Goal: Information Seeking & Learning: Learn about a topic

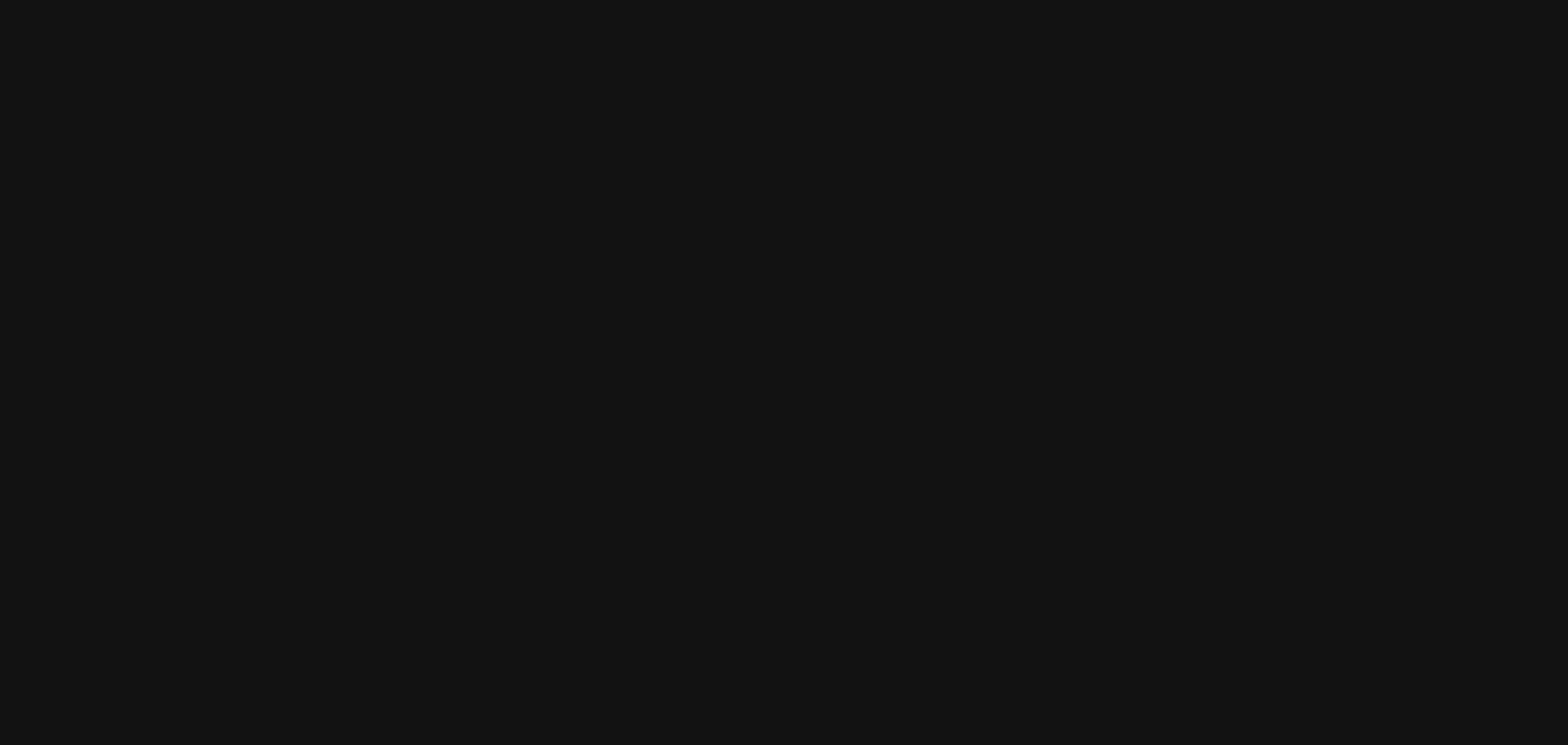
scroll to position [945, 0]
click at [760, 316] on img at bounding box center [827, 554] width 1706 height 1223
click at [761, 354] on img at bounding box center [824, 656] width 1636 height 1173
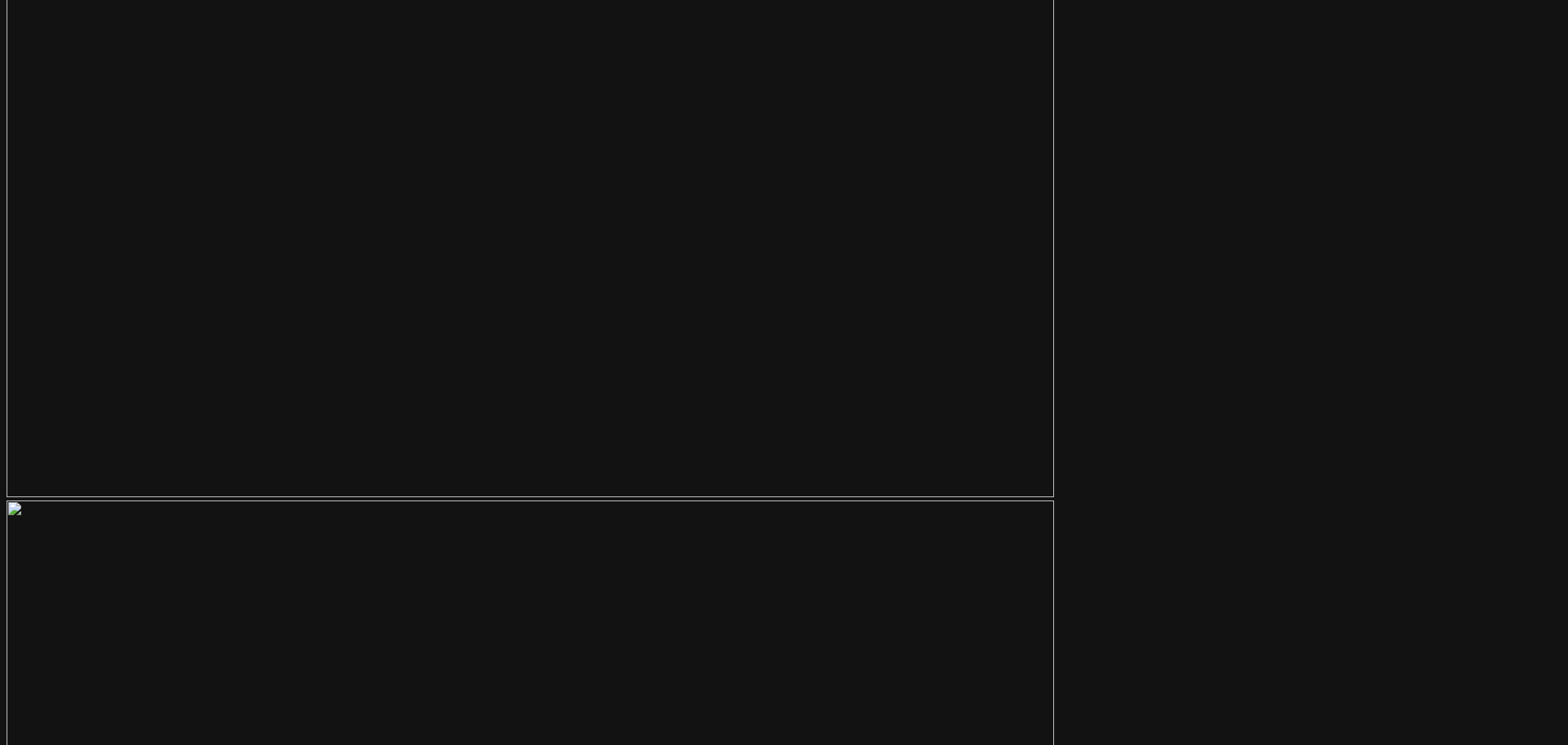
scroll to position [6335, 0]
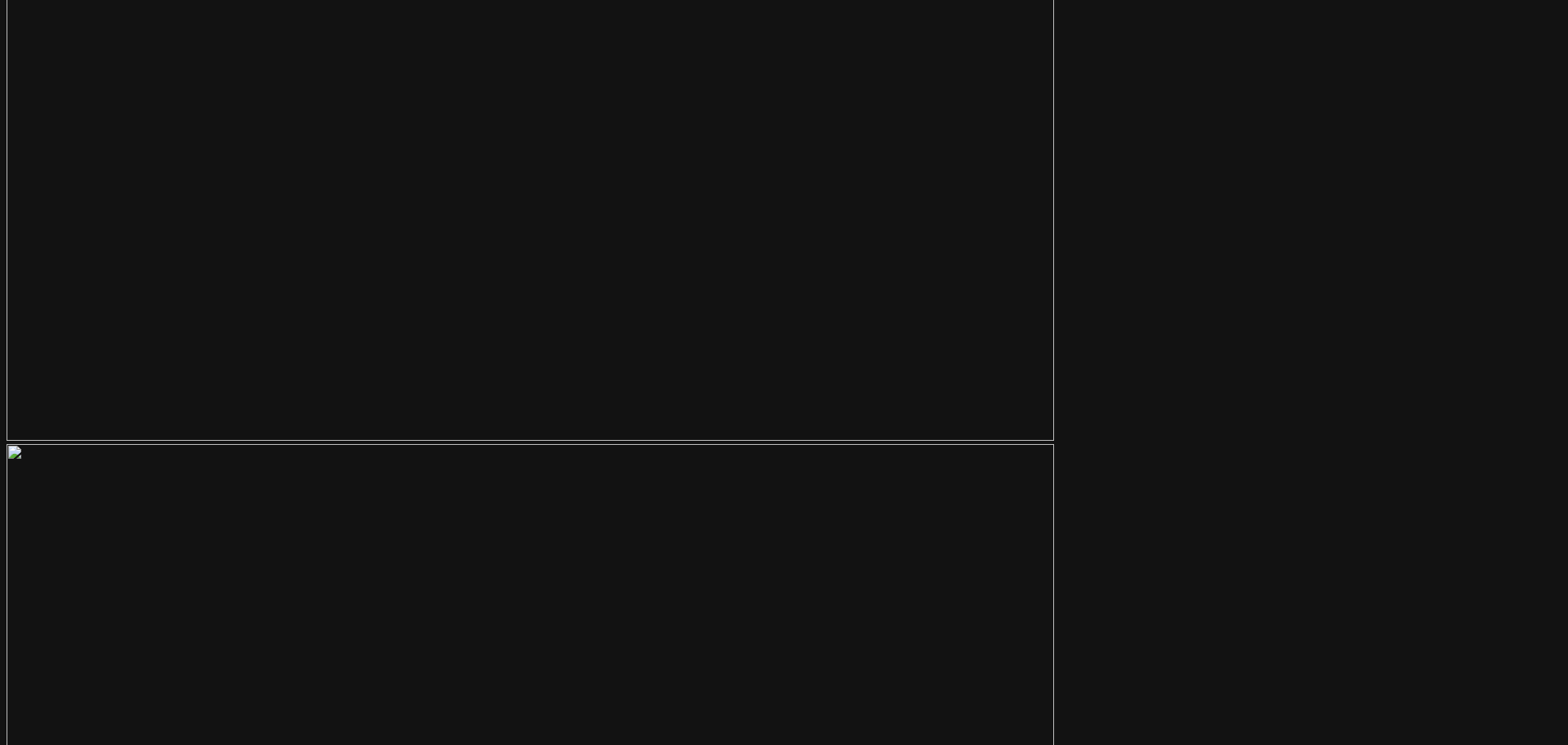
drag, startPoint x: 986, startPoint y: 507, endPoint x: 448, endPoint y: 420, distance: 545.0
click at [448, 420] on main "Link.me December 03, 2018 About Link.me is a payment link app created to help b…" at bounding box center [784, 200] width 1555 height 13037
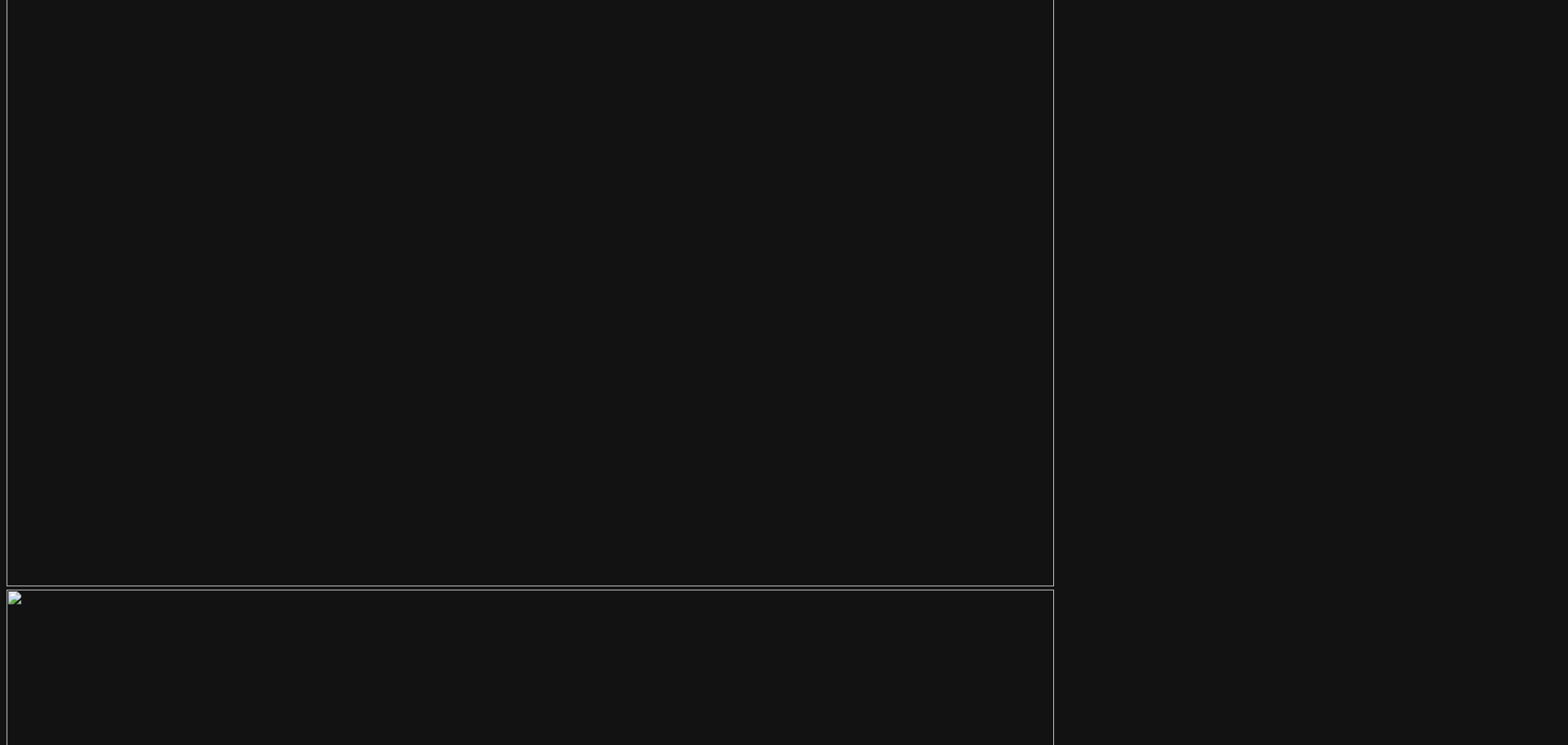
scroll to position [6172, 0]
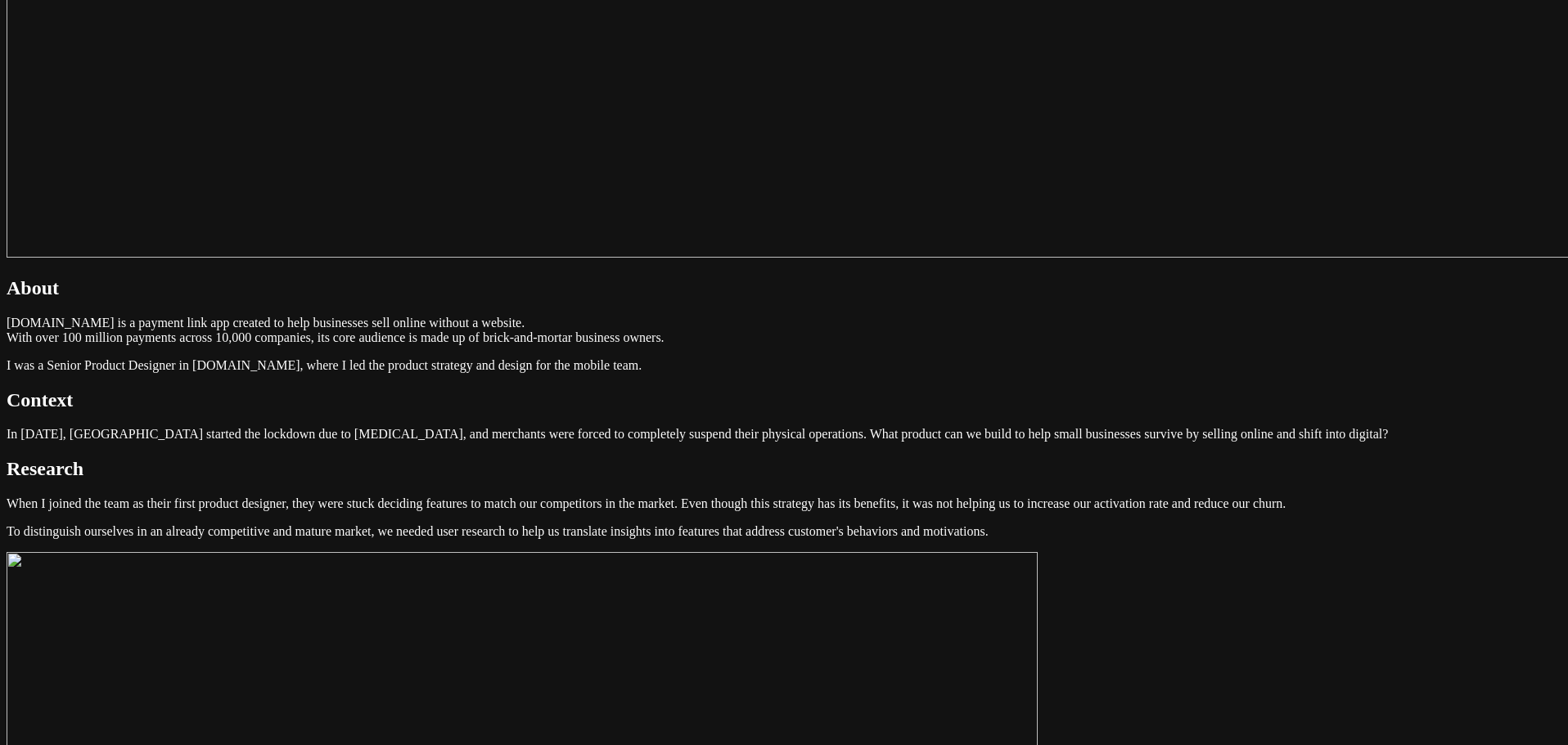
scroll to position [982, 0]
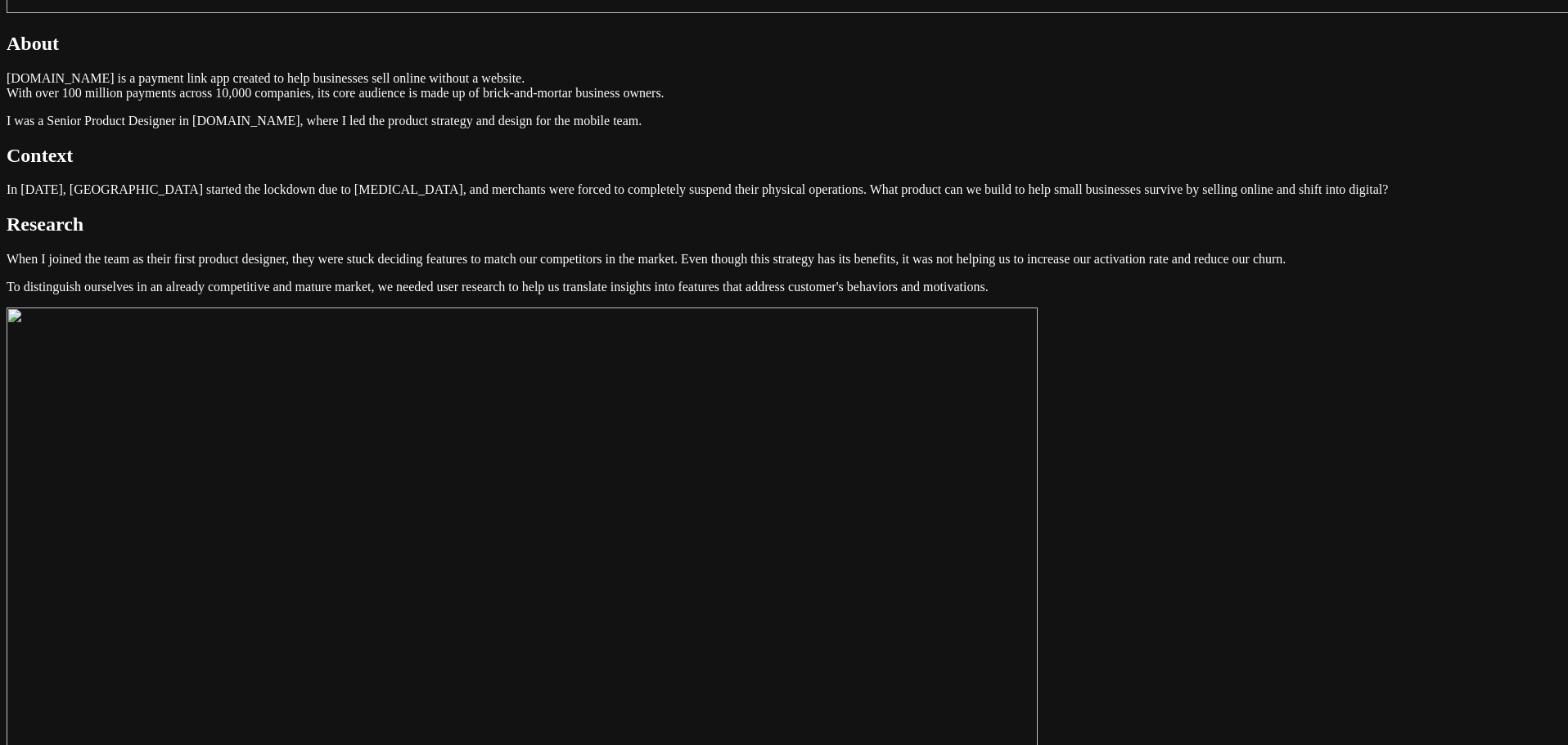
scroll to position [1391, 0]
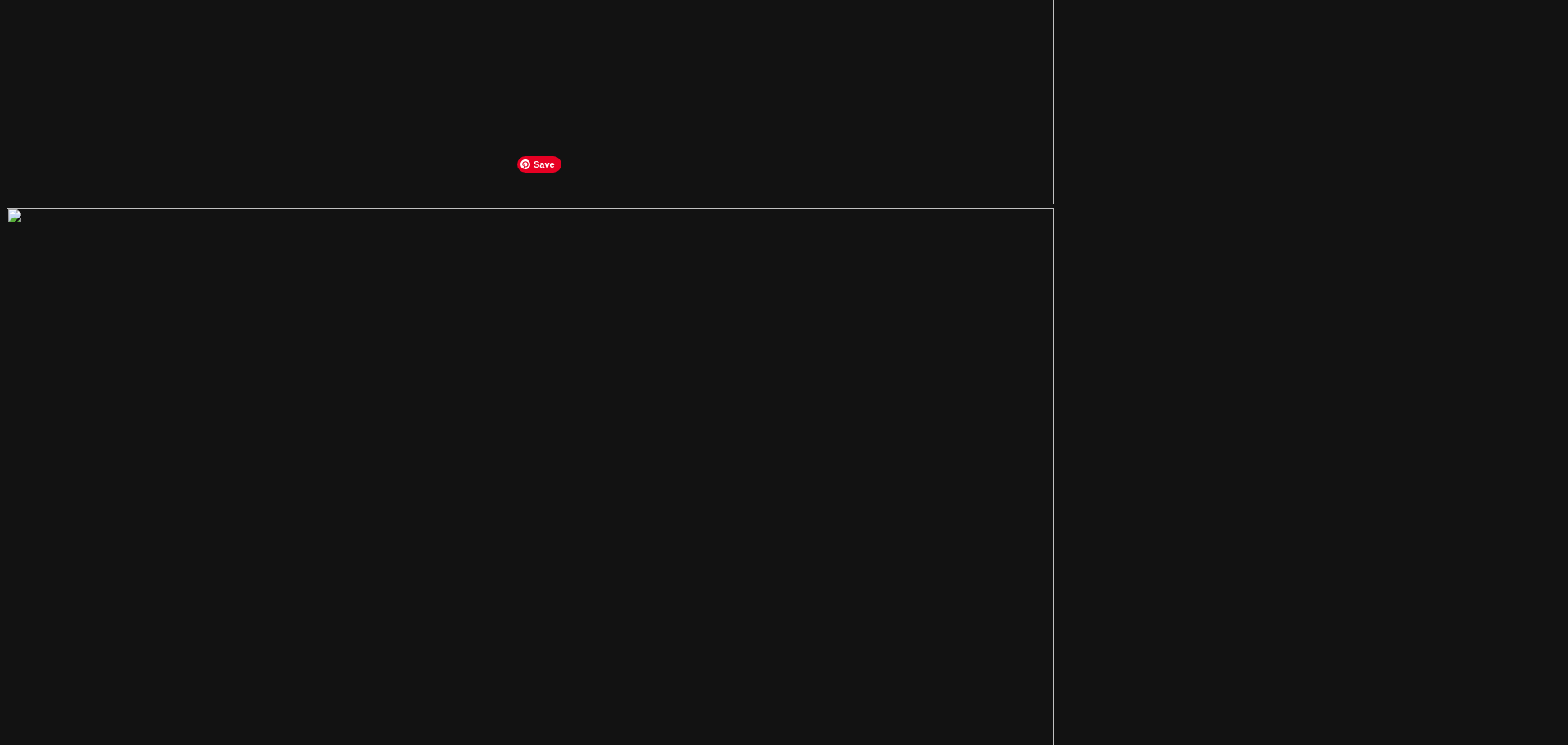
scroll to position [5155, 0]
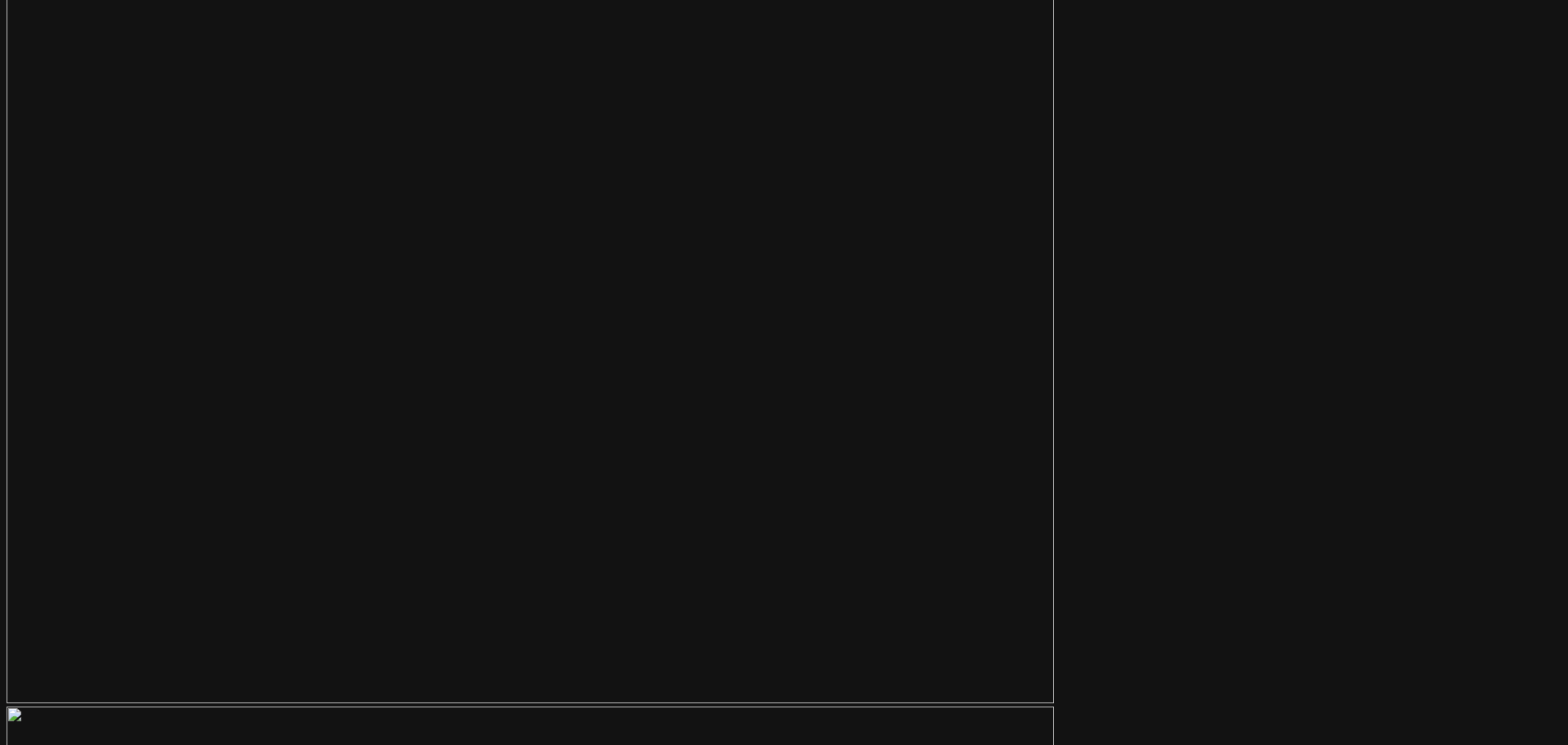
scroll to position [5353, 0]
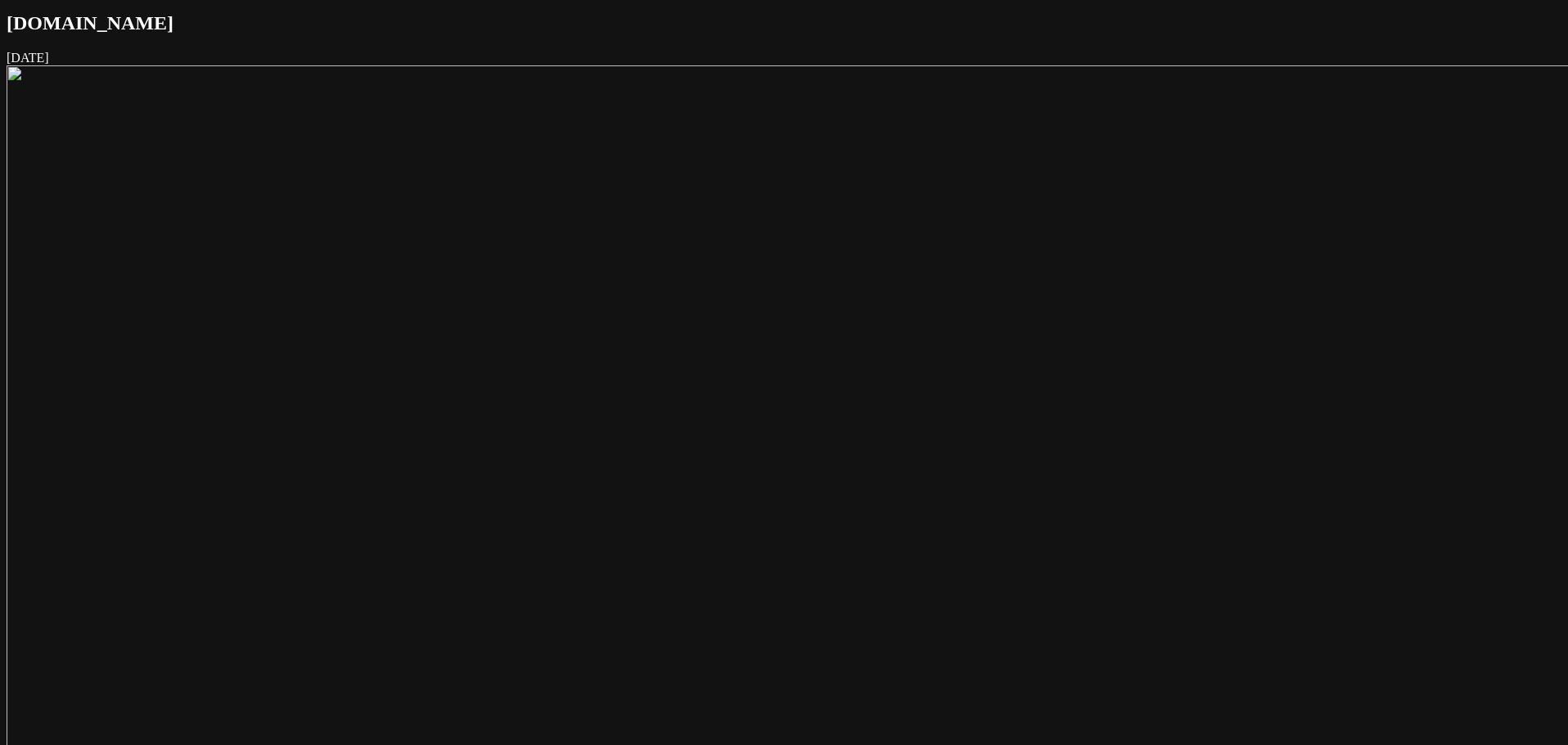
scroll to position [0, 0]
click at [843, 342] on img at bounding box center [824, 656] width 1636 height 1173
click at [843, 342] on img at bounding box center [819, 659] width 1696 height 1215
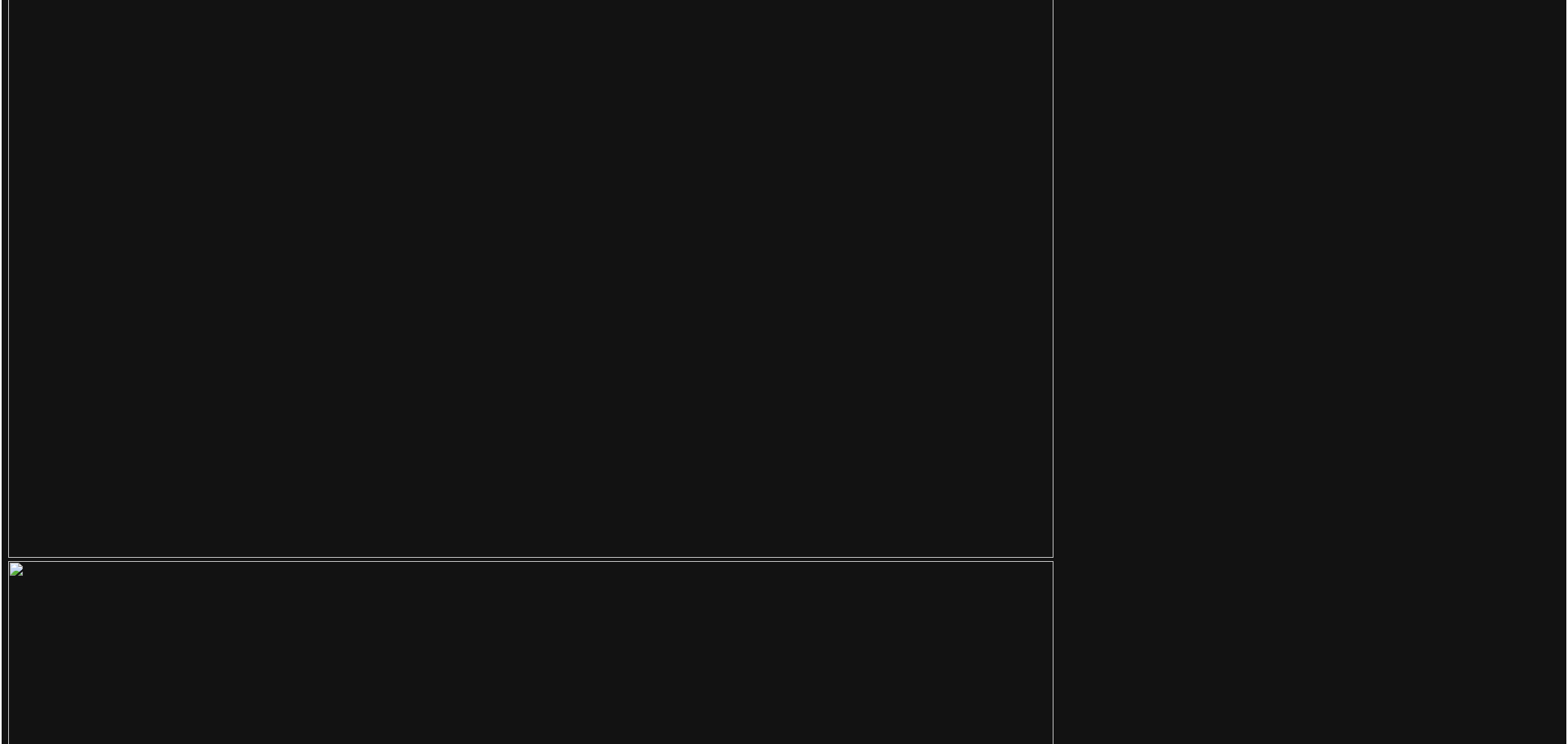
scroll to position [6211, 0]
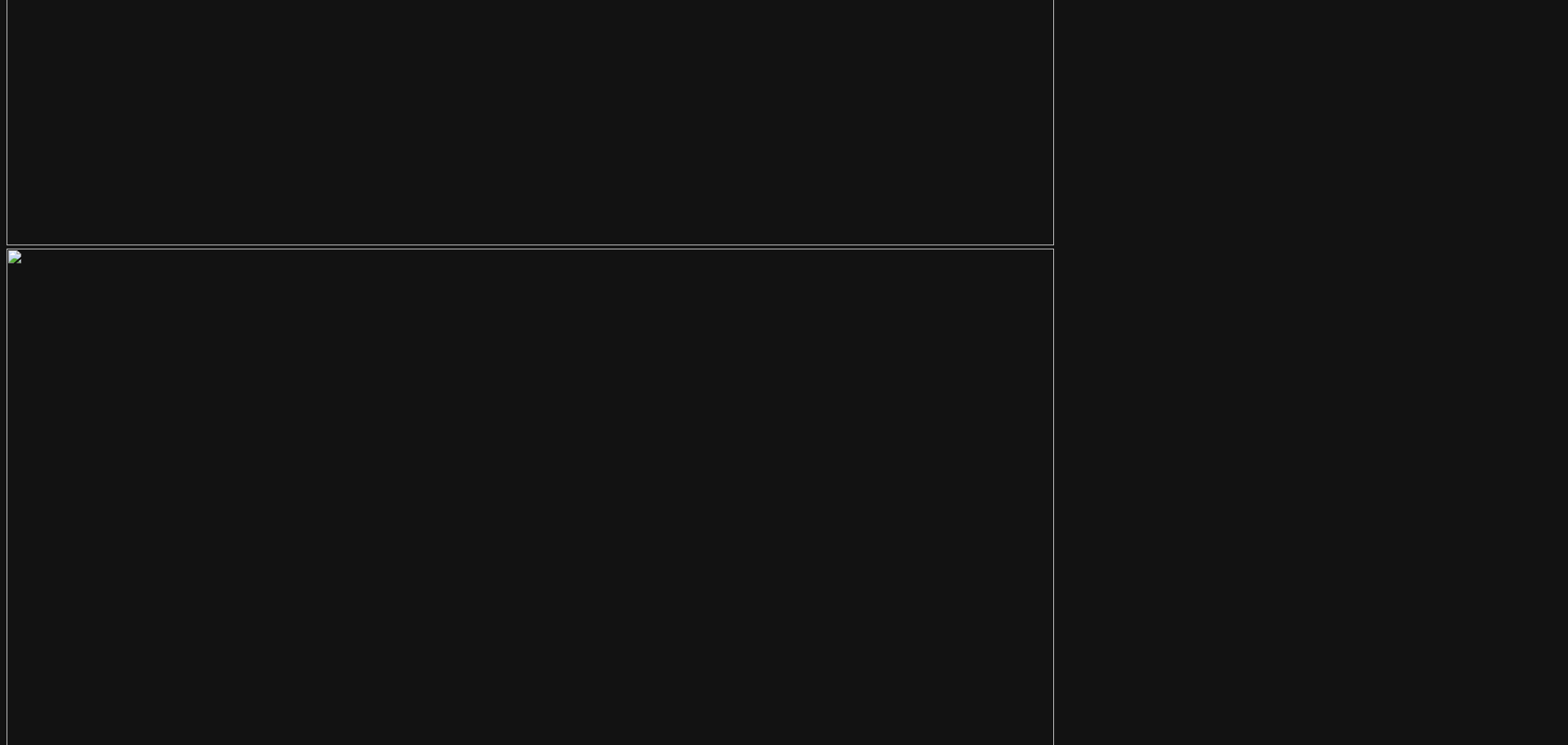
scroll to position [5809, 0]
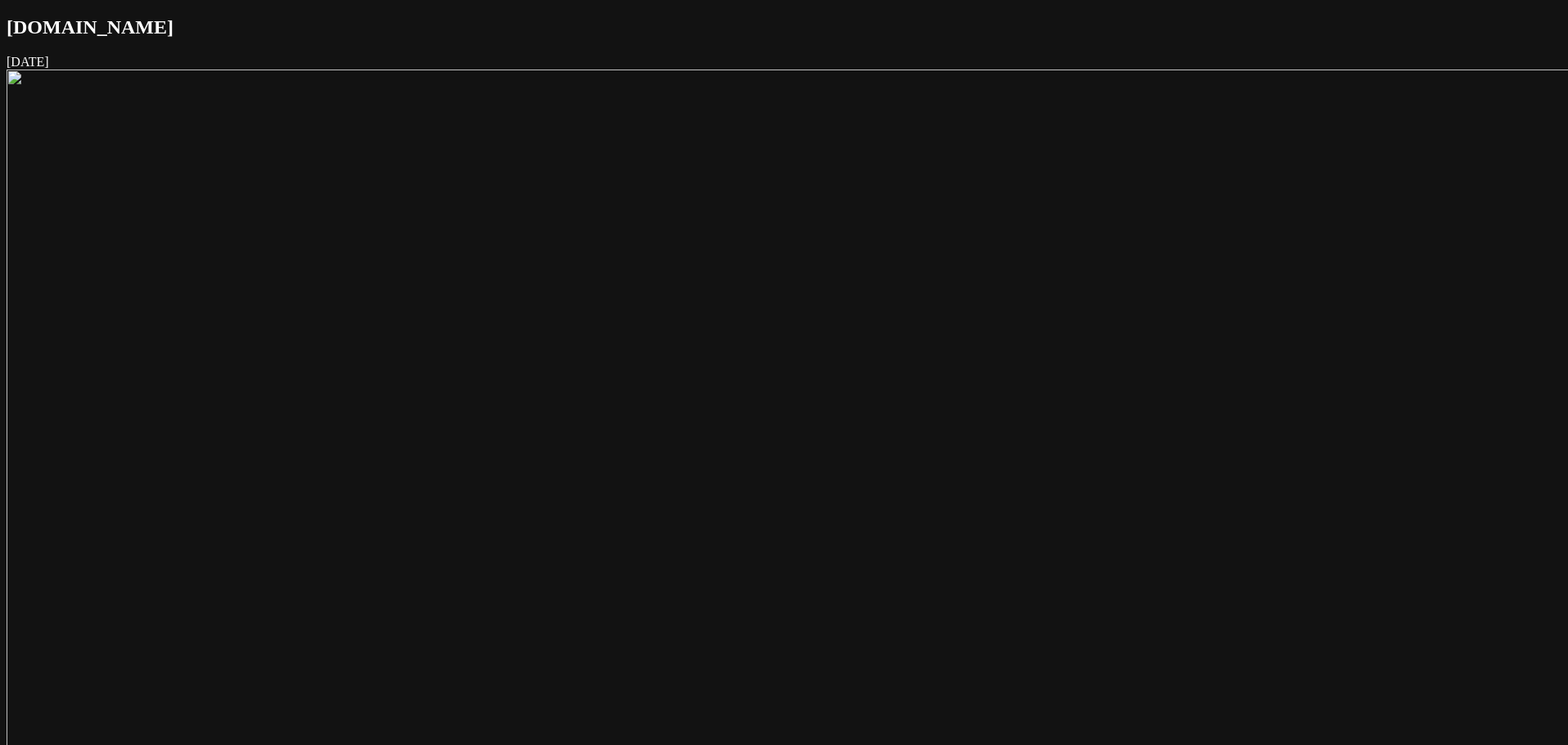
scroll to position [5987, 0]
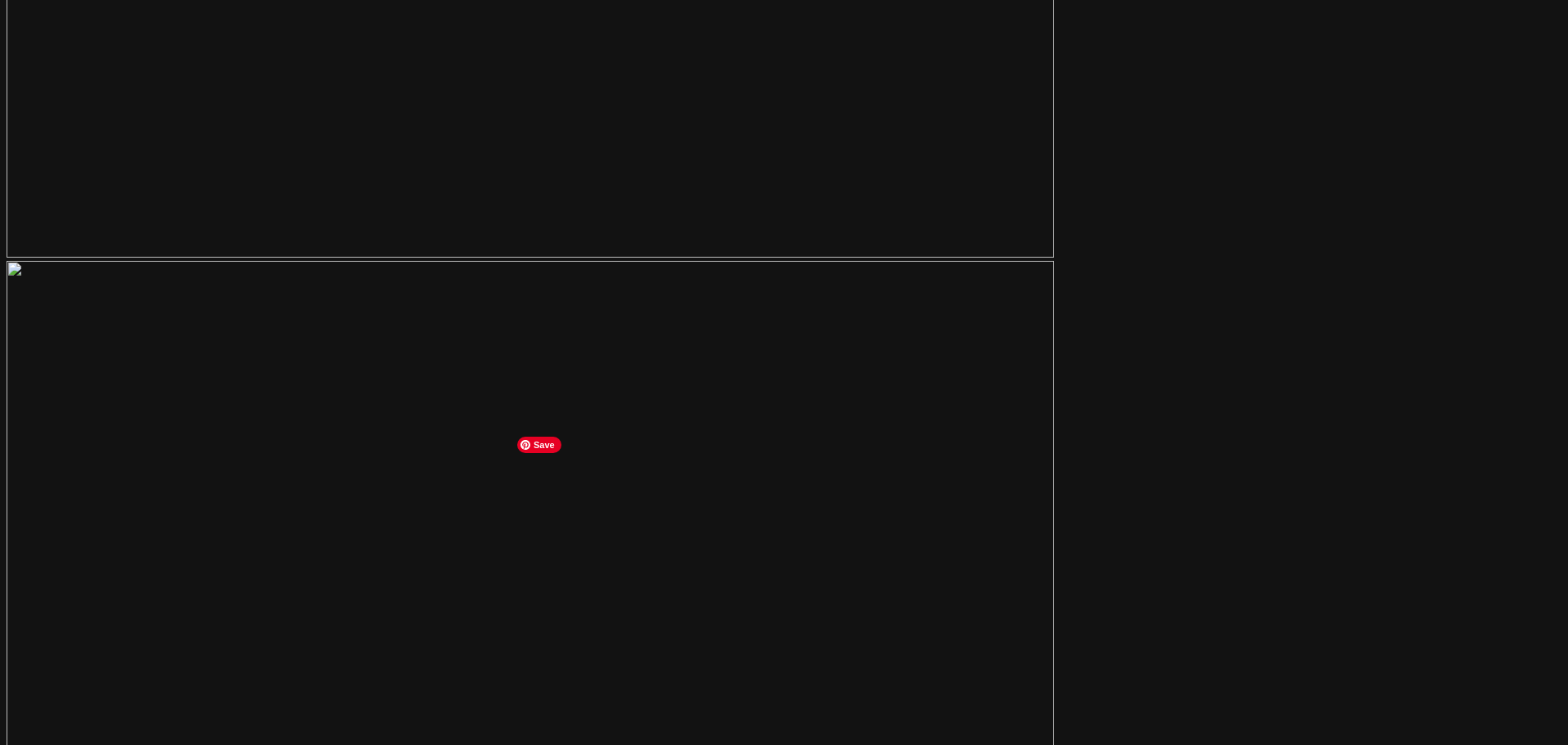
scroll to position [5738, 0]
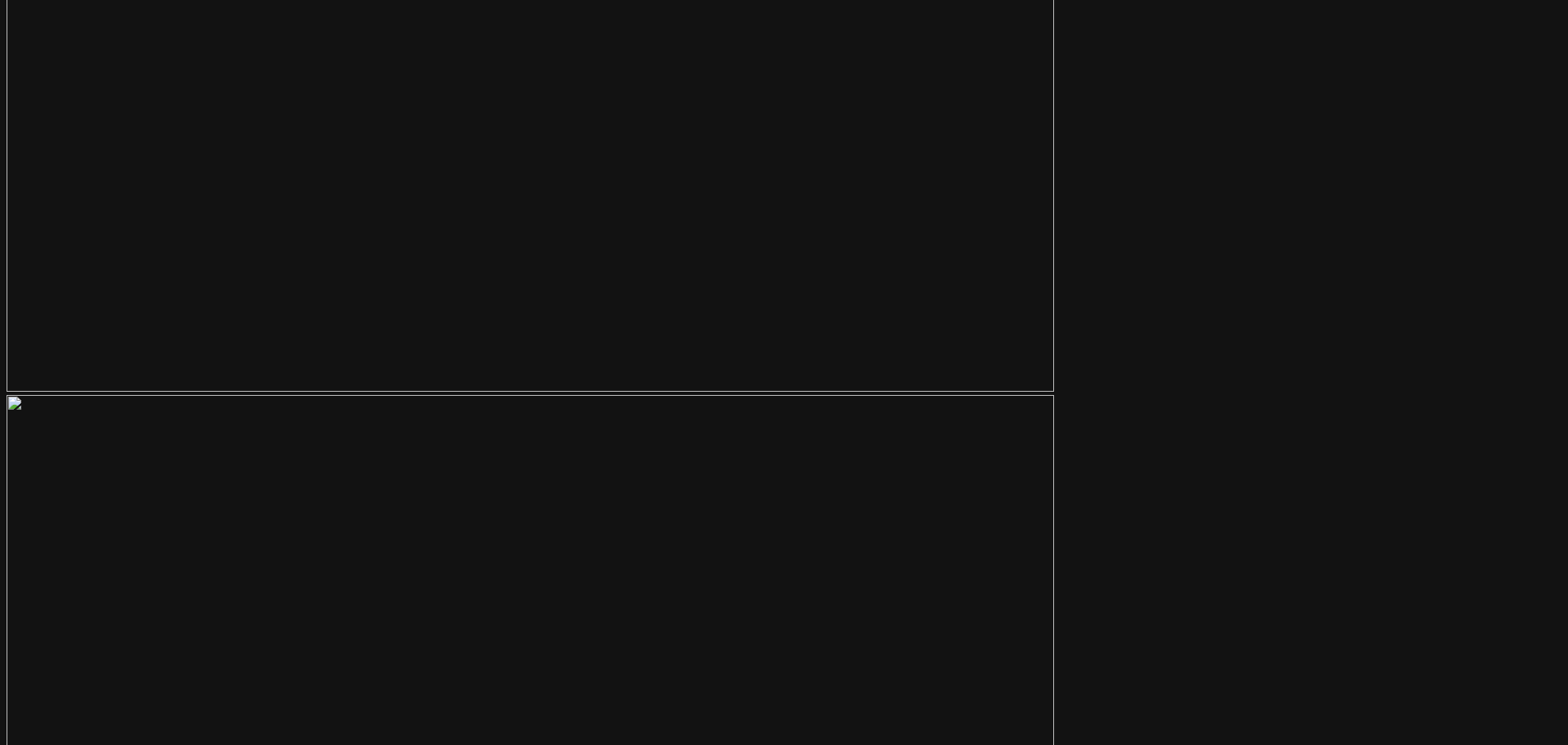
click at [1111, 322] on main "Link.me December 03, 2018 About Link.me is a payment link app created to help b…" at bounding box center [784, 151] width 1555 height 13037
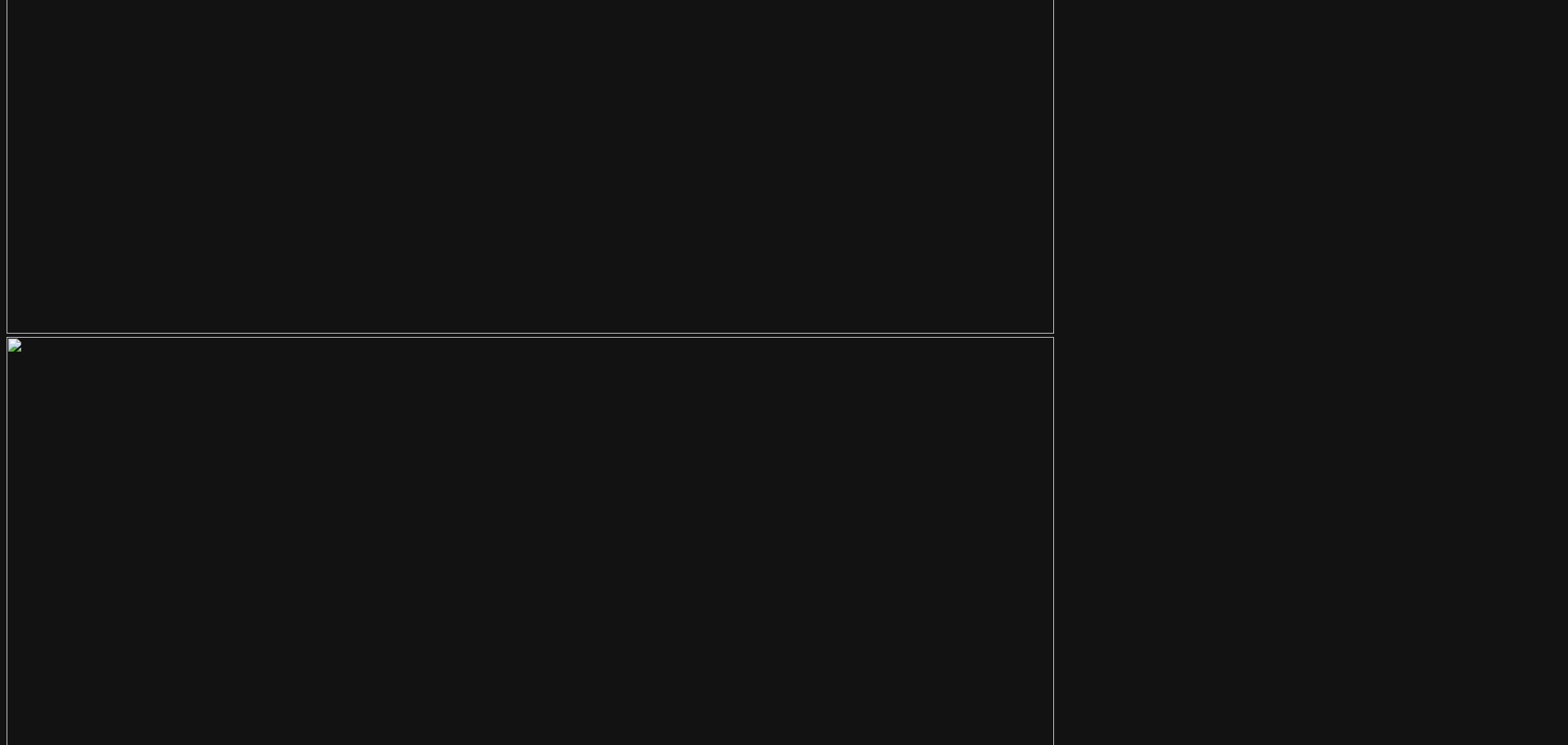
scroll to position [6501, 0]
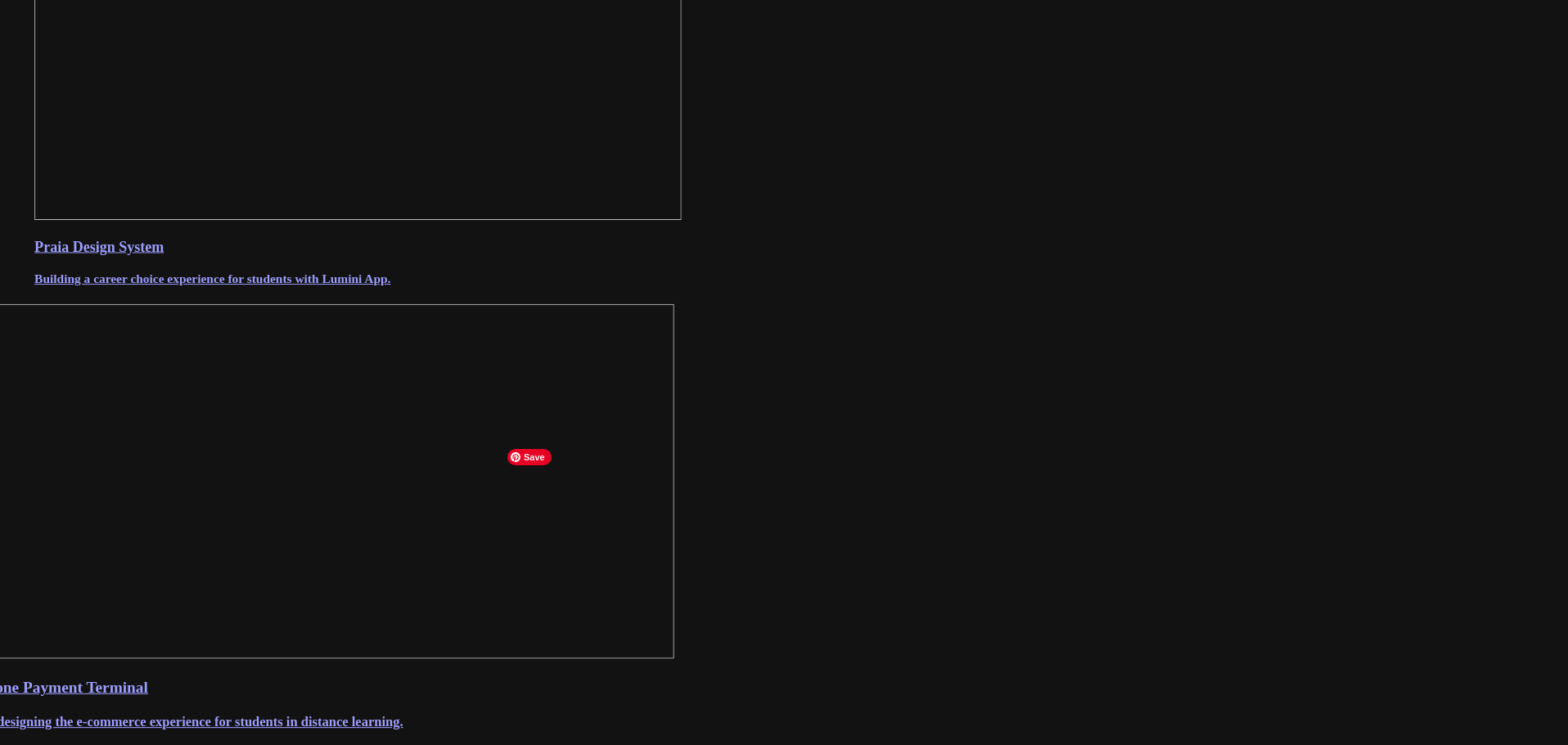
scroll to position [916, 0]
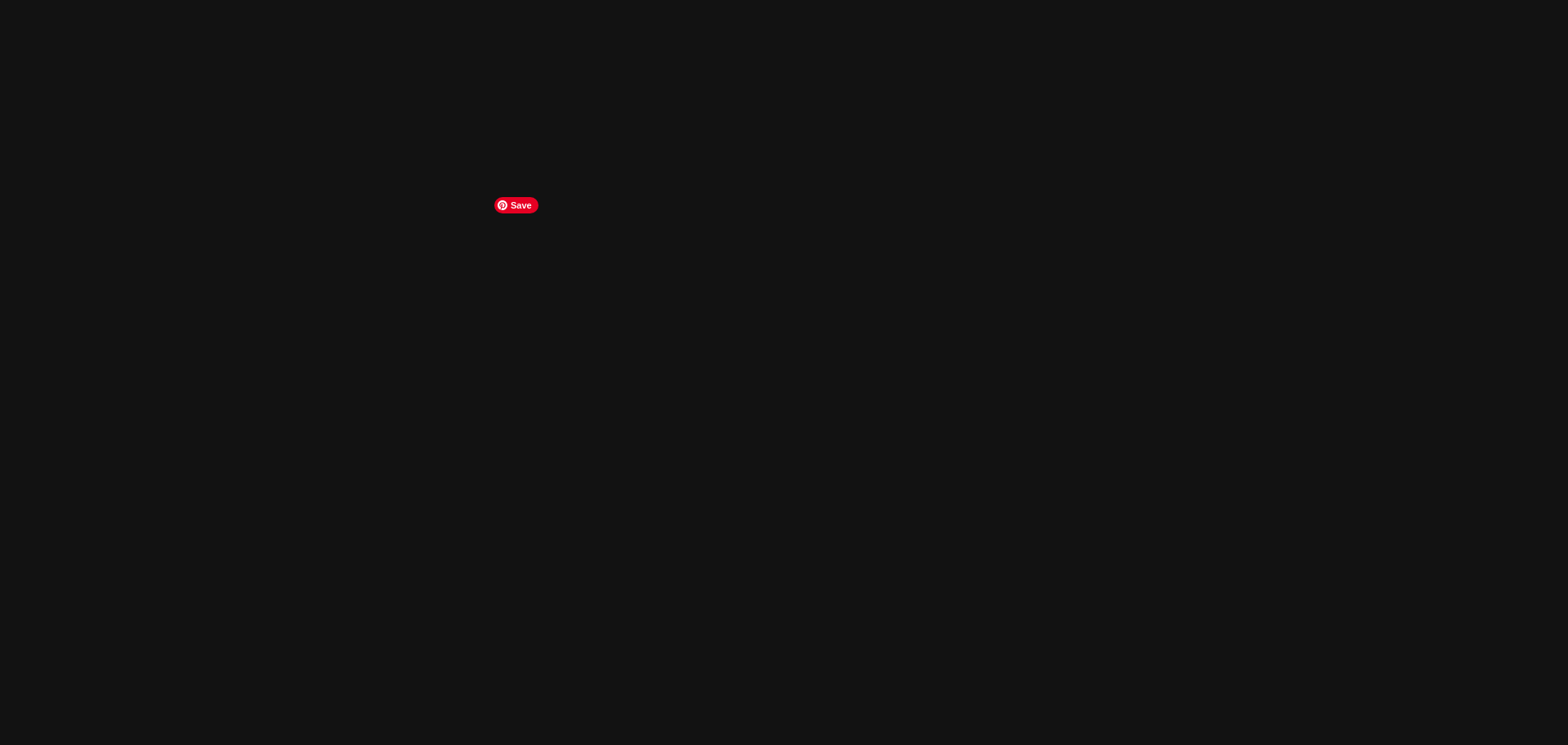
click at [689, 572] on img at bounding box center [827, 583] width 1701 height 1218
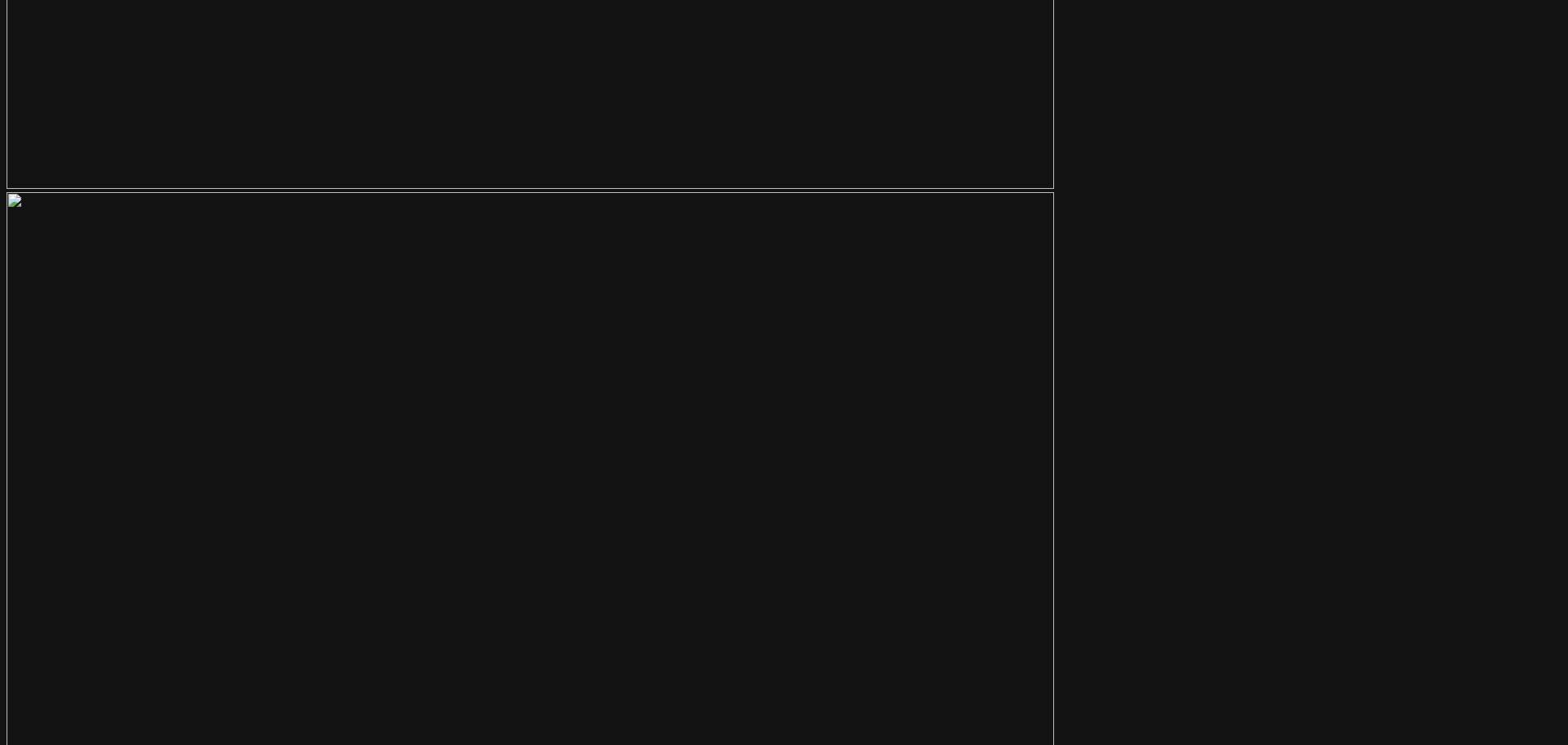
scroll to position [5891, 0]
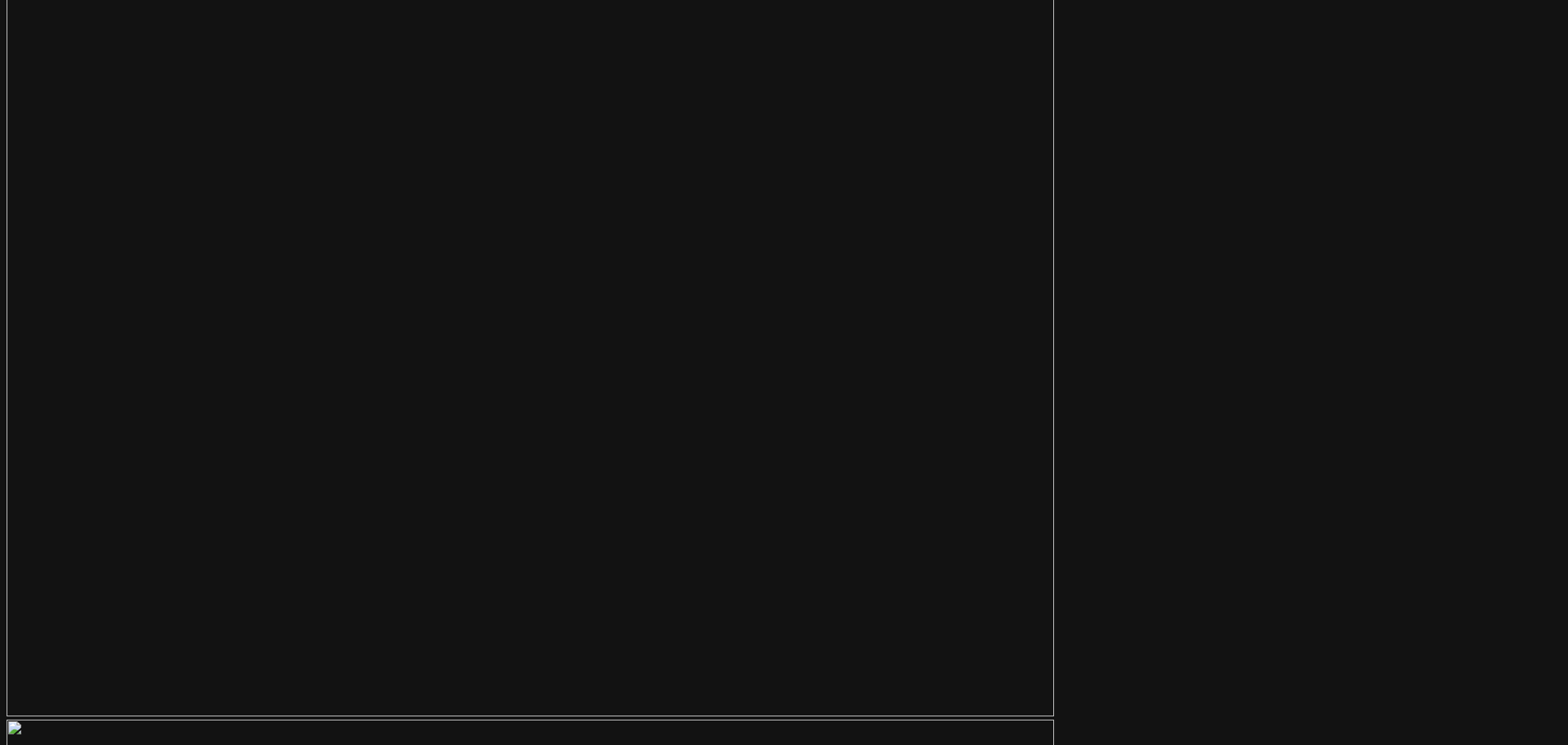
scroll to position [6137, 0]
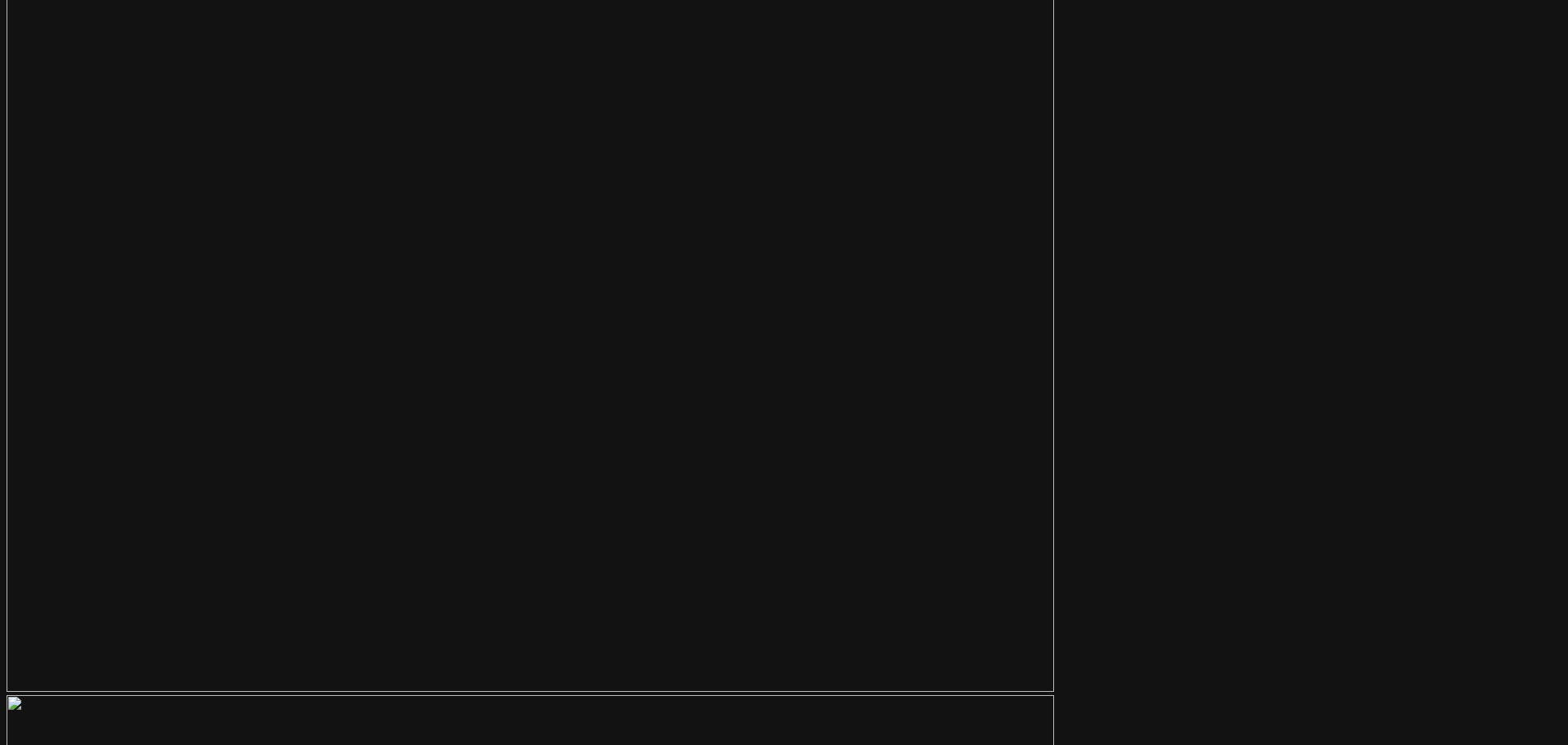
click at [1192, 366] on main "[DOMAIN_NAME] [DATE] About [DOMAIN_NAME] is a payment link app created to help …" at bounding box center [784, 451] width 1555 height 13037
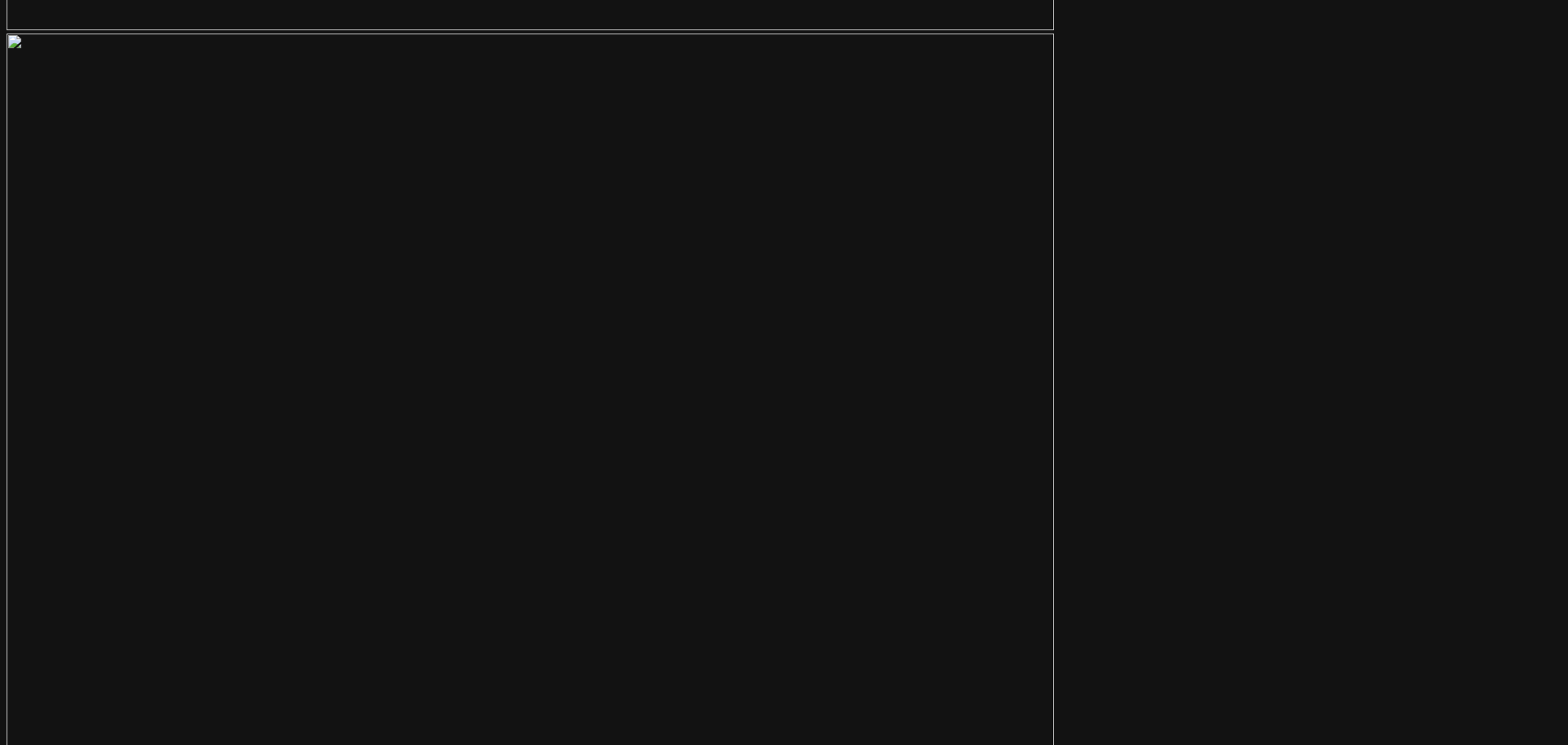
scroll to position [6002, 0]
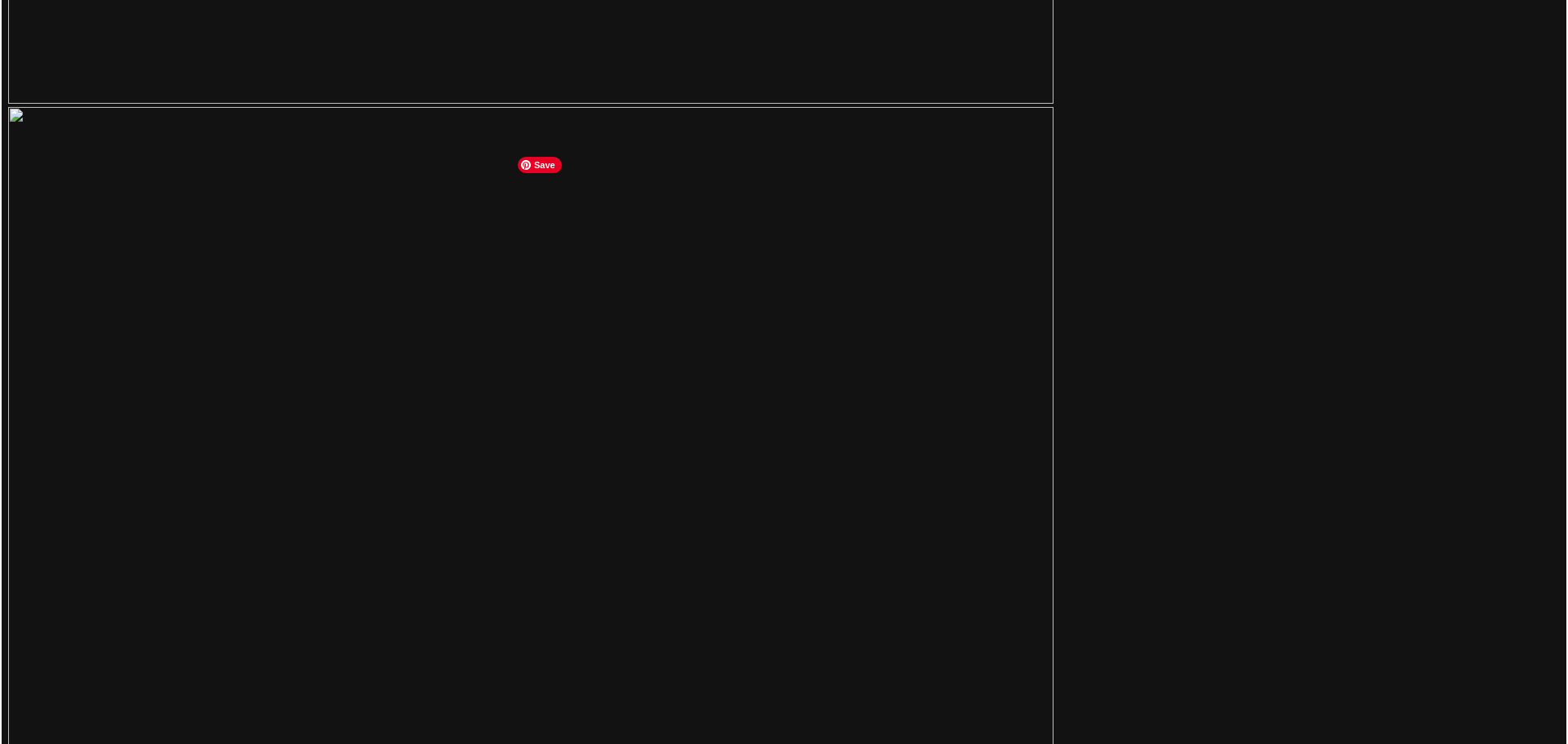
scroll to position [6187, 0]
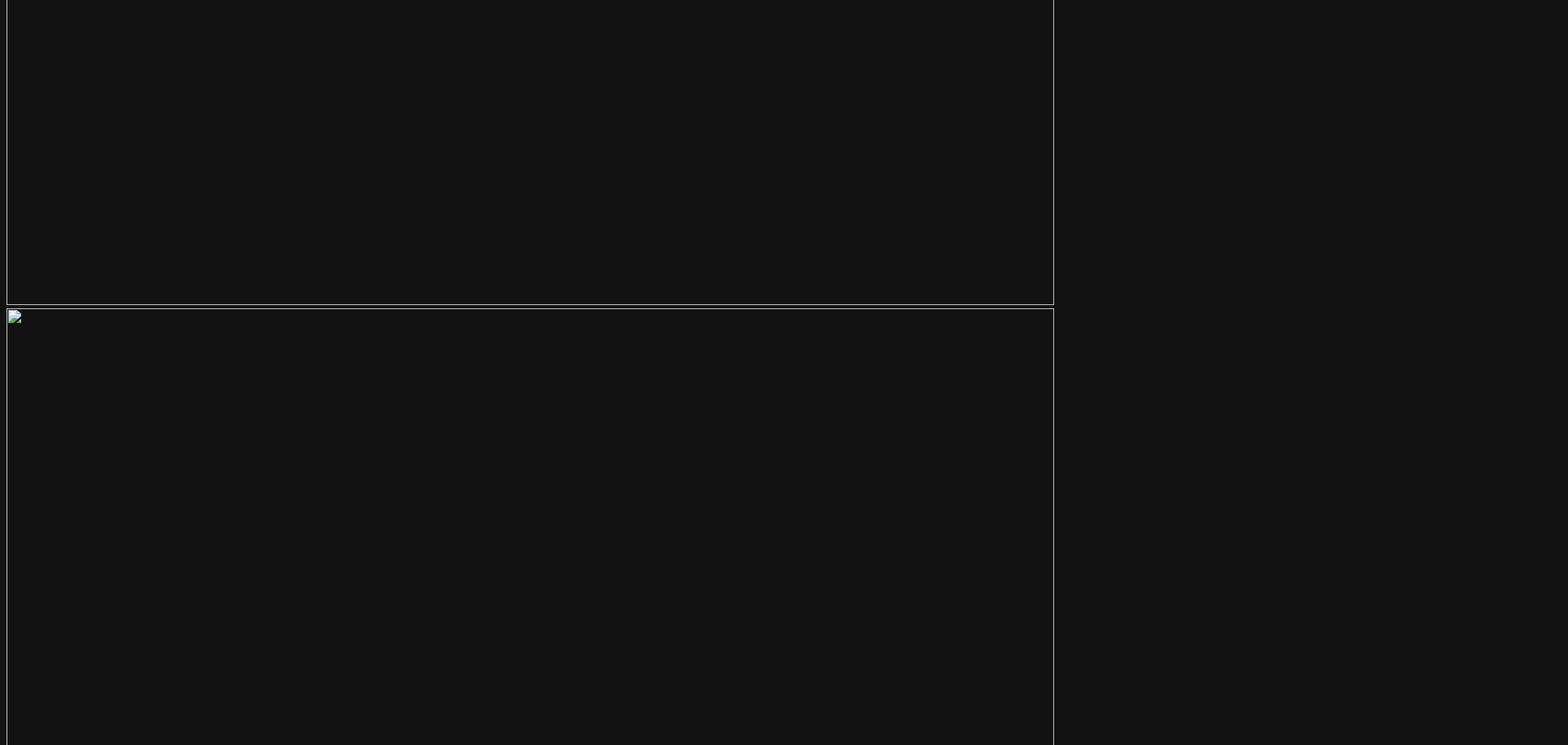
scroll to position [5704, 0]
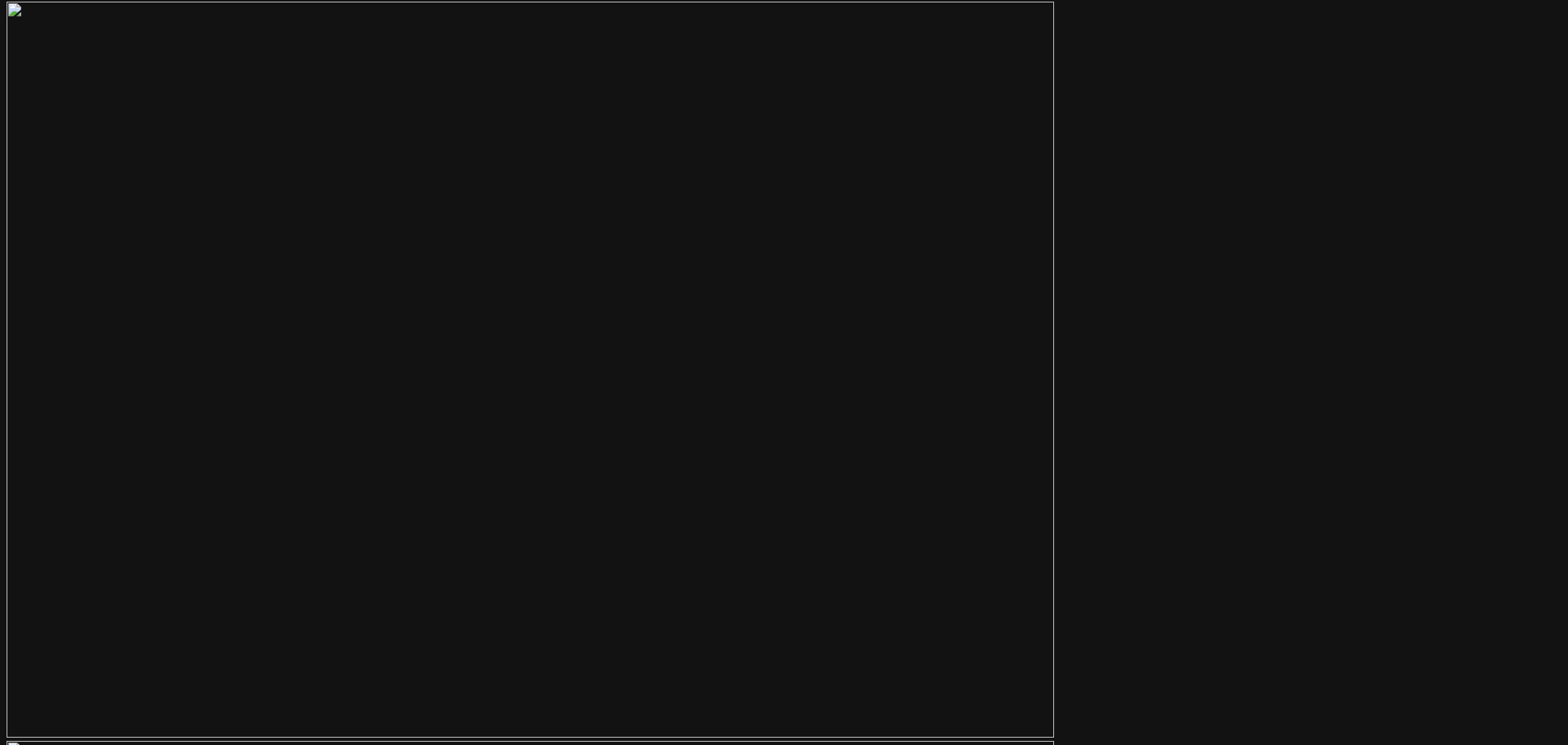
scroll to position [5296, 0]
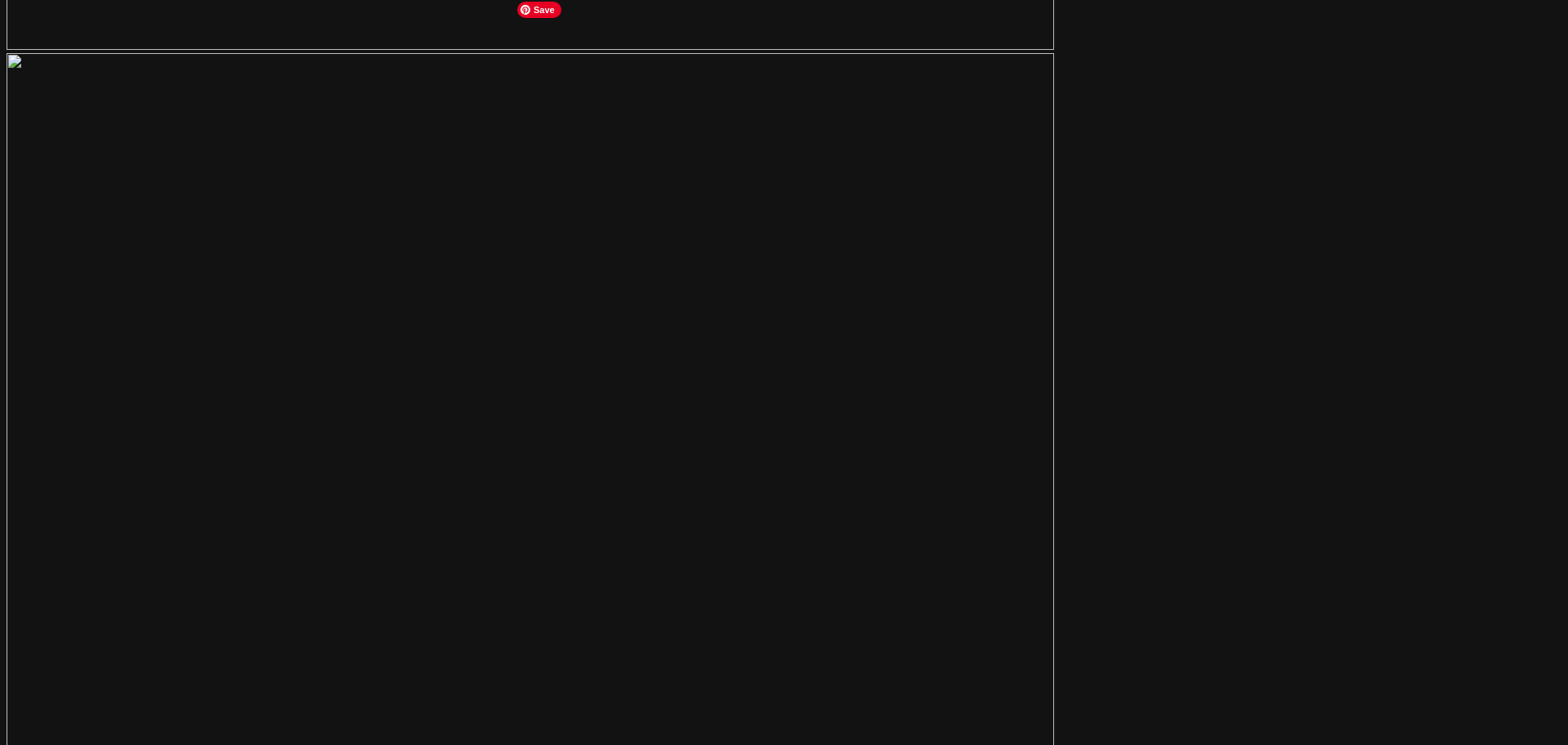
scroll to position [5132, 0]
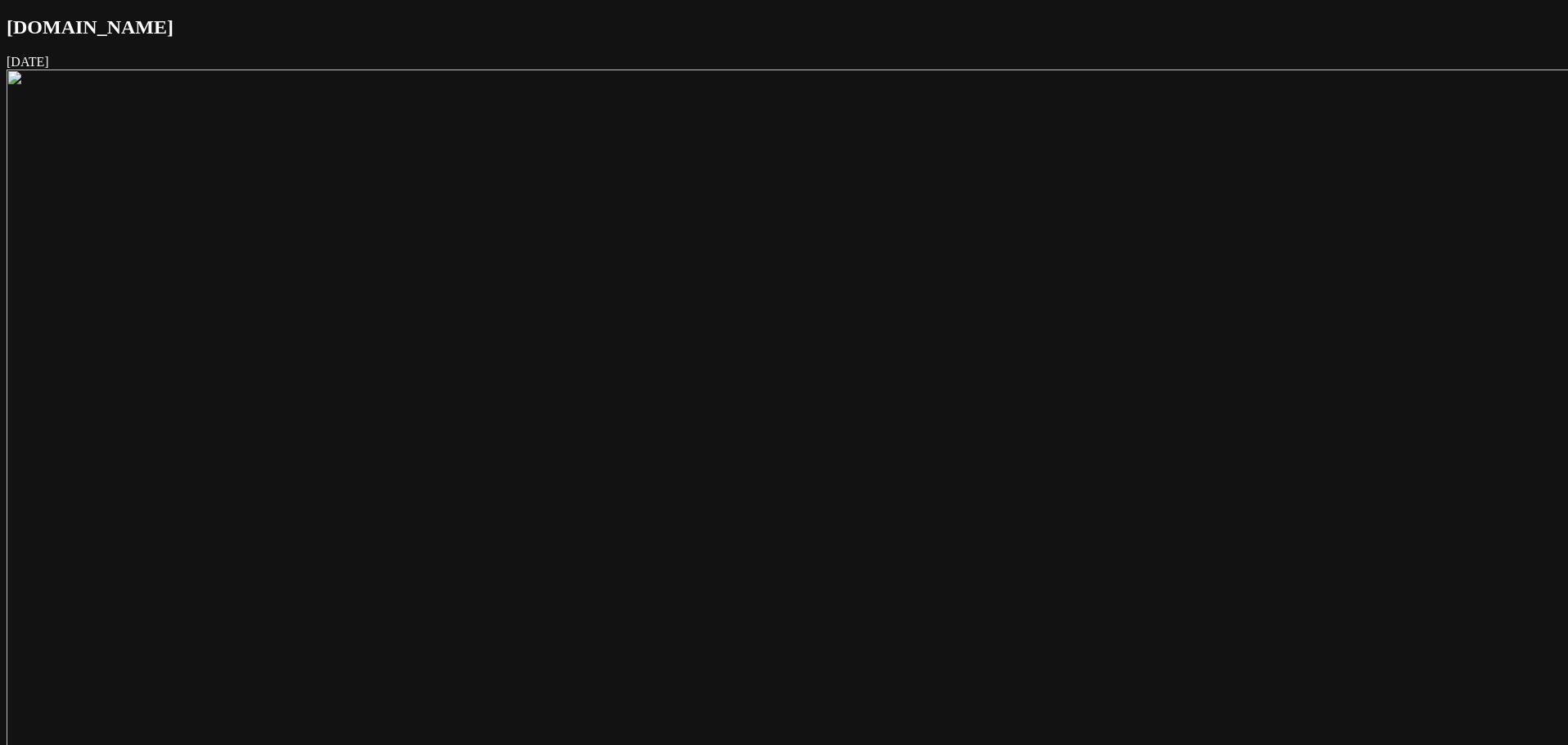
scroll to position [5792, 0]
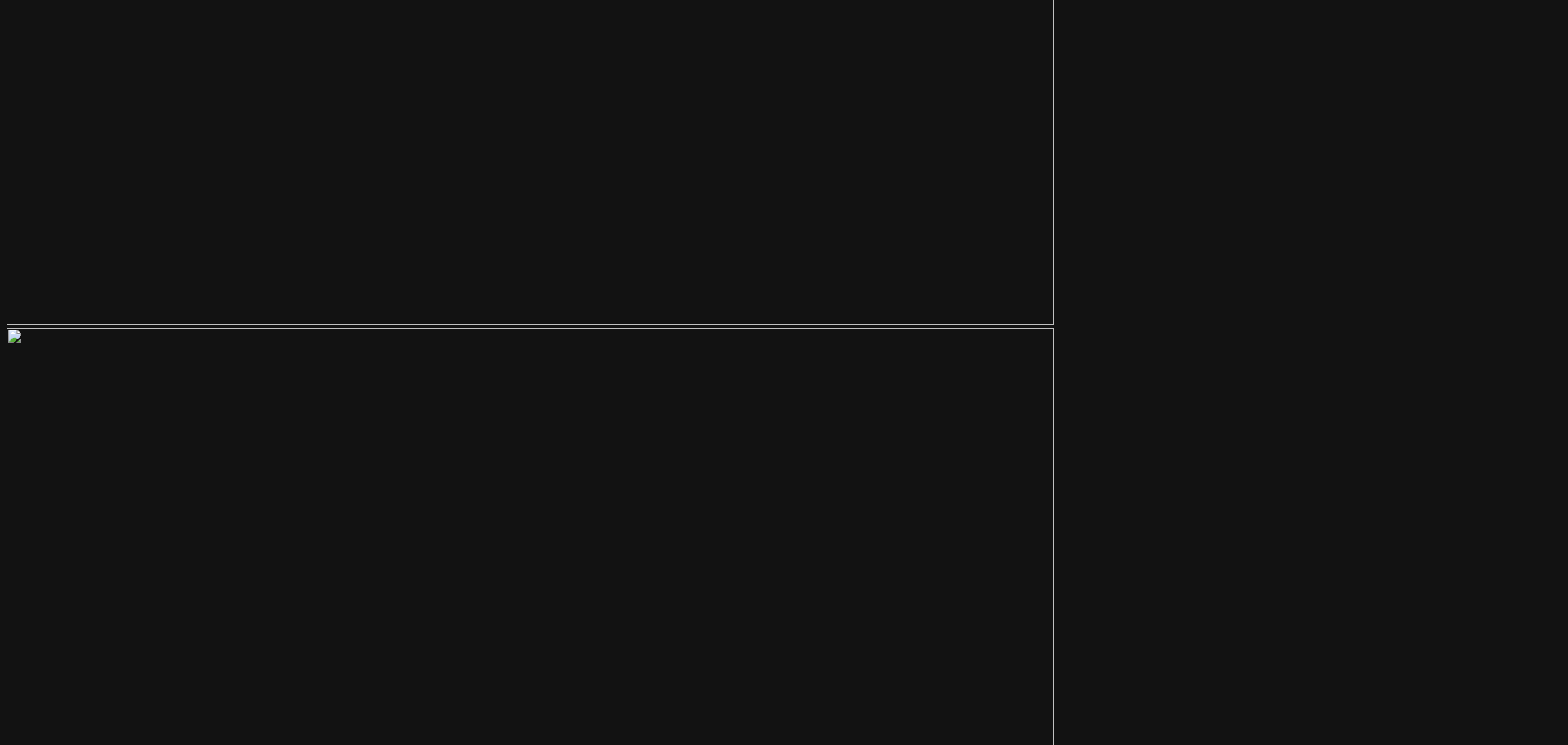
scroll to position [6443, 0]
click at [1234, 299] on main "Link.me December 03, 2018 About Link.me is a payment link app created to help b…" at bounding box center [784, 92] width 1555 height 13037
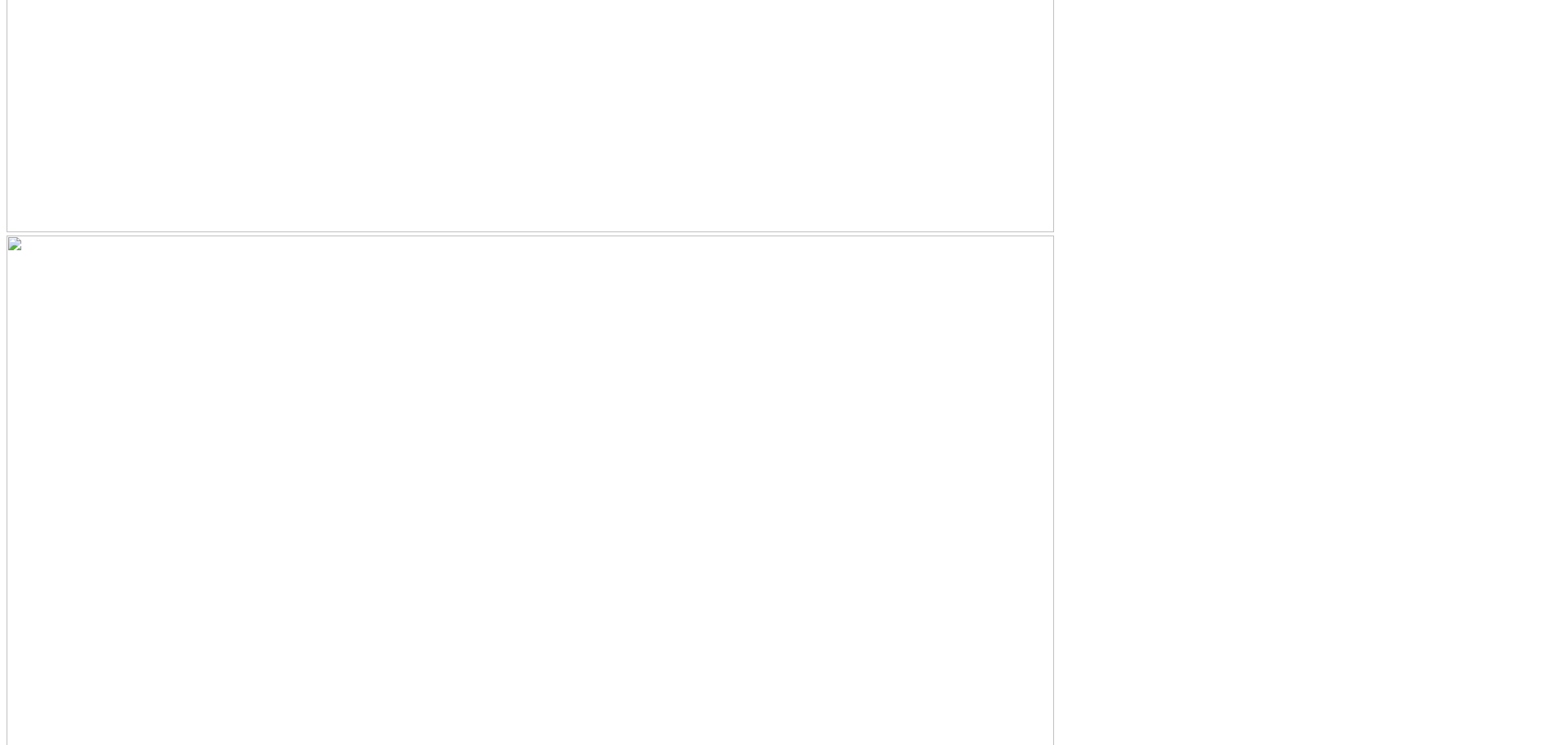
scroll to position [5133, 0]
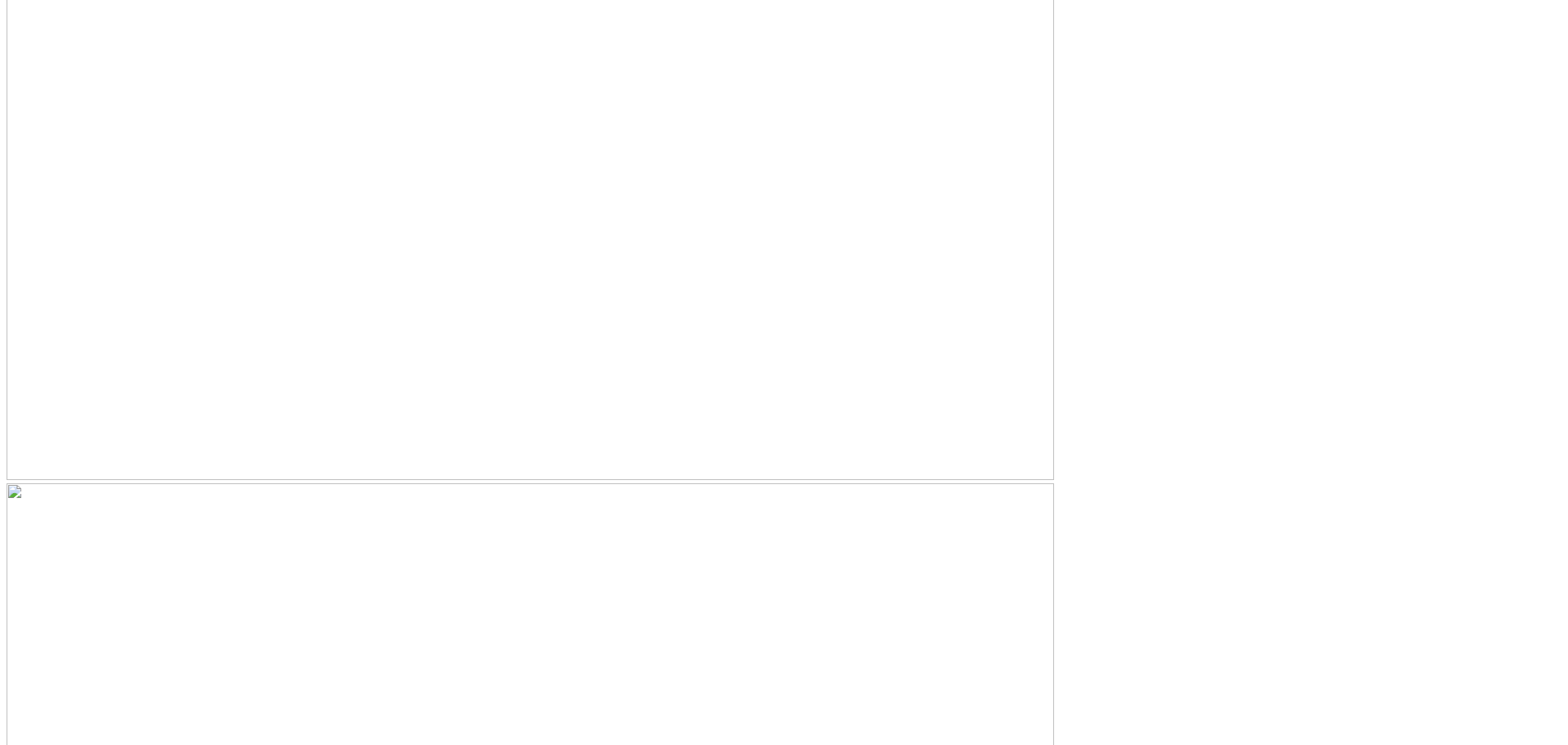
scroll to position [6301, 0]
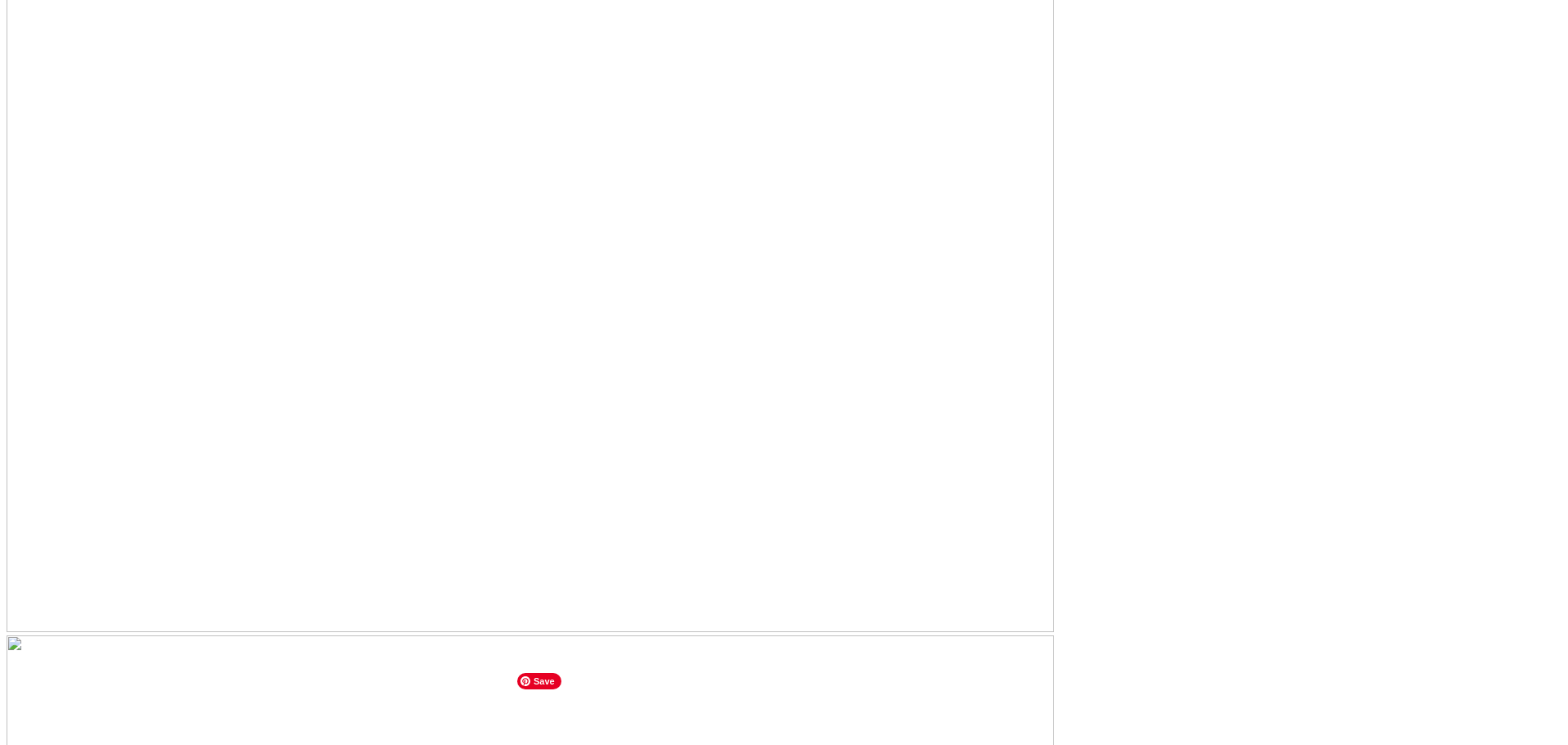
scroll to position [5401, 0]
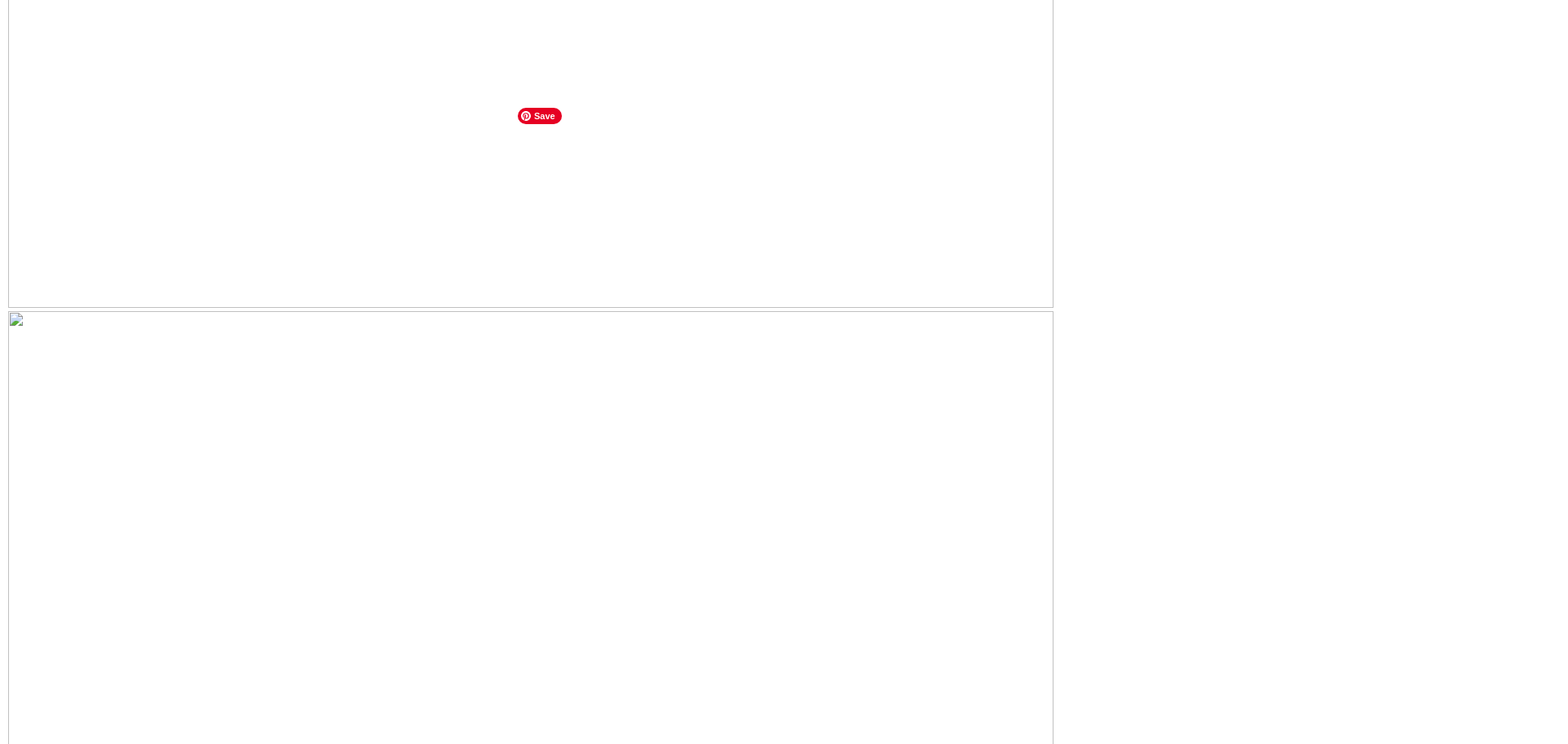
scroll to position [5630, 0]
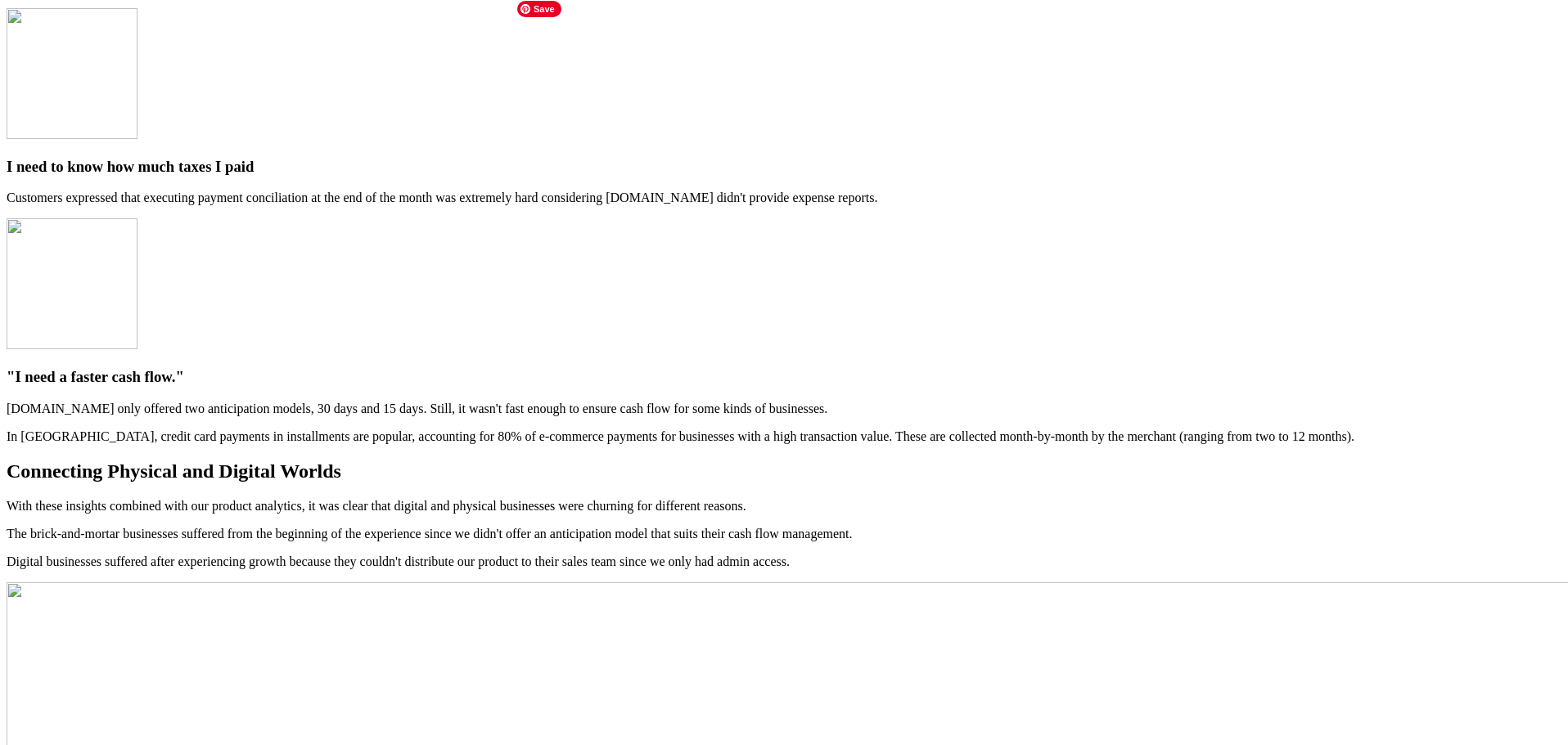
scroll to position [3117, 0]
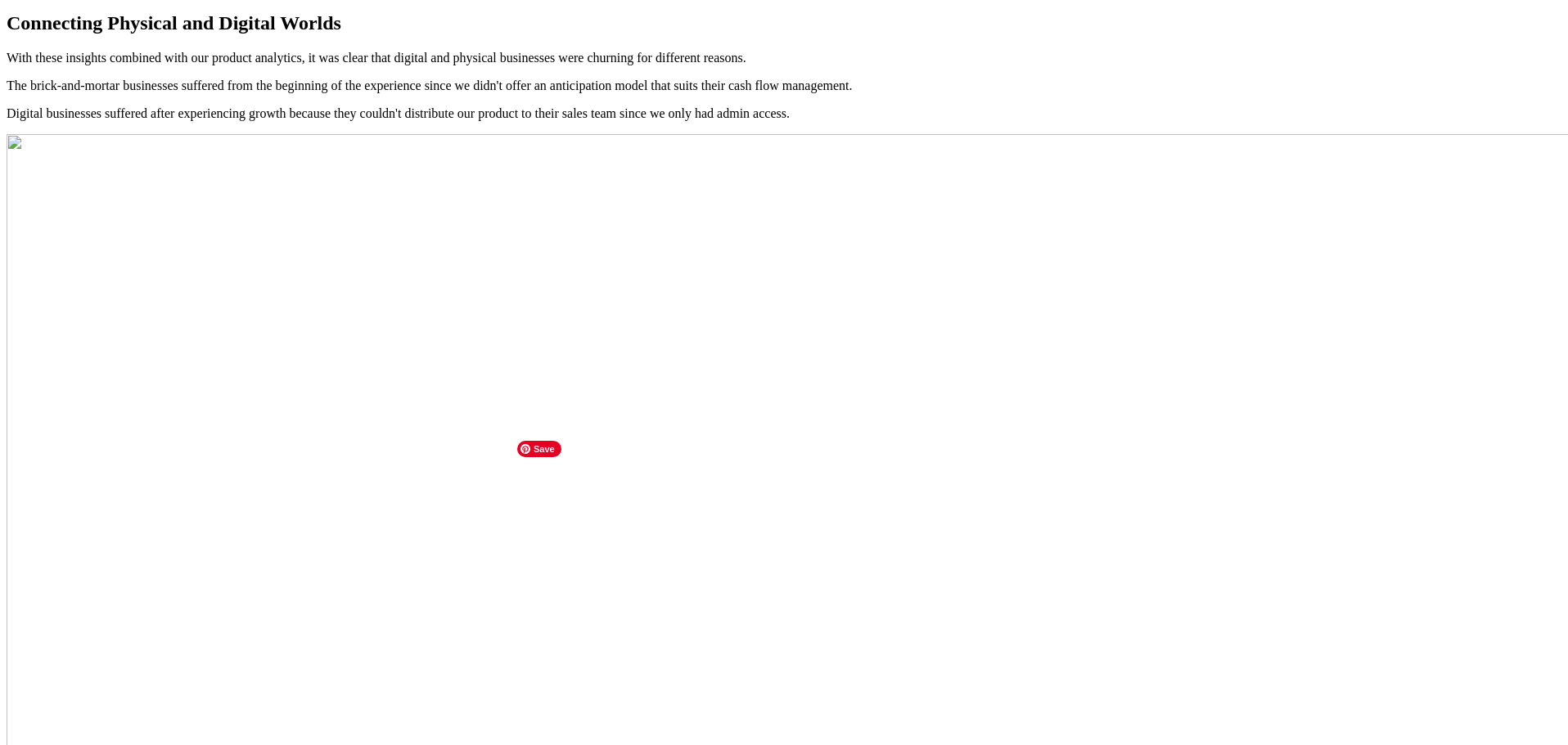
scroll to position [3036, 0]
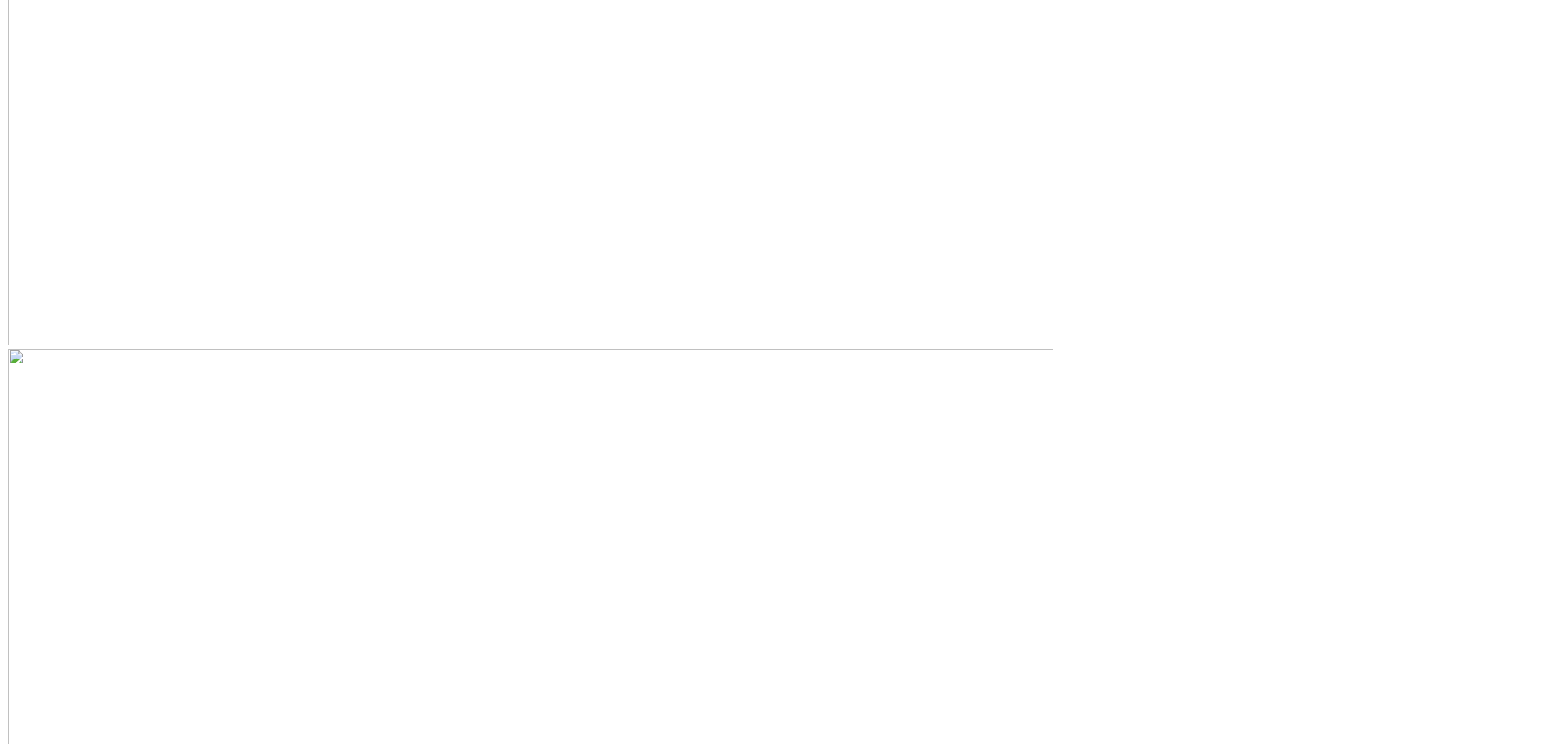
scroll to position [6443, 0]
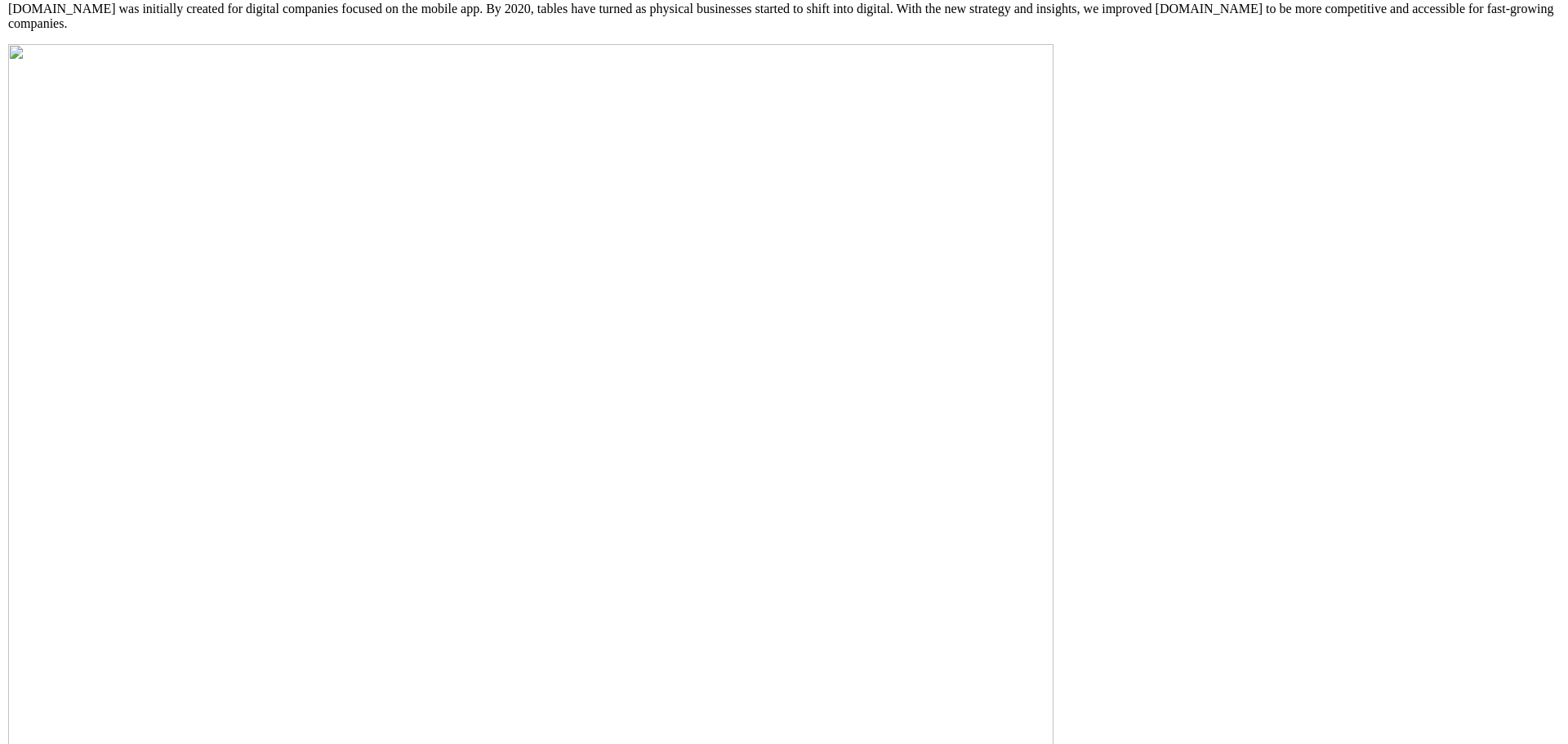
scroll to position [4400, 0]
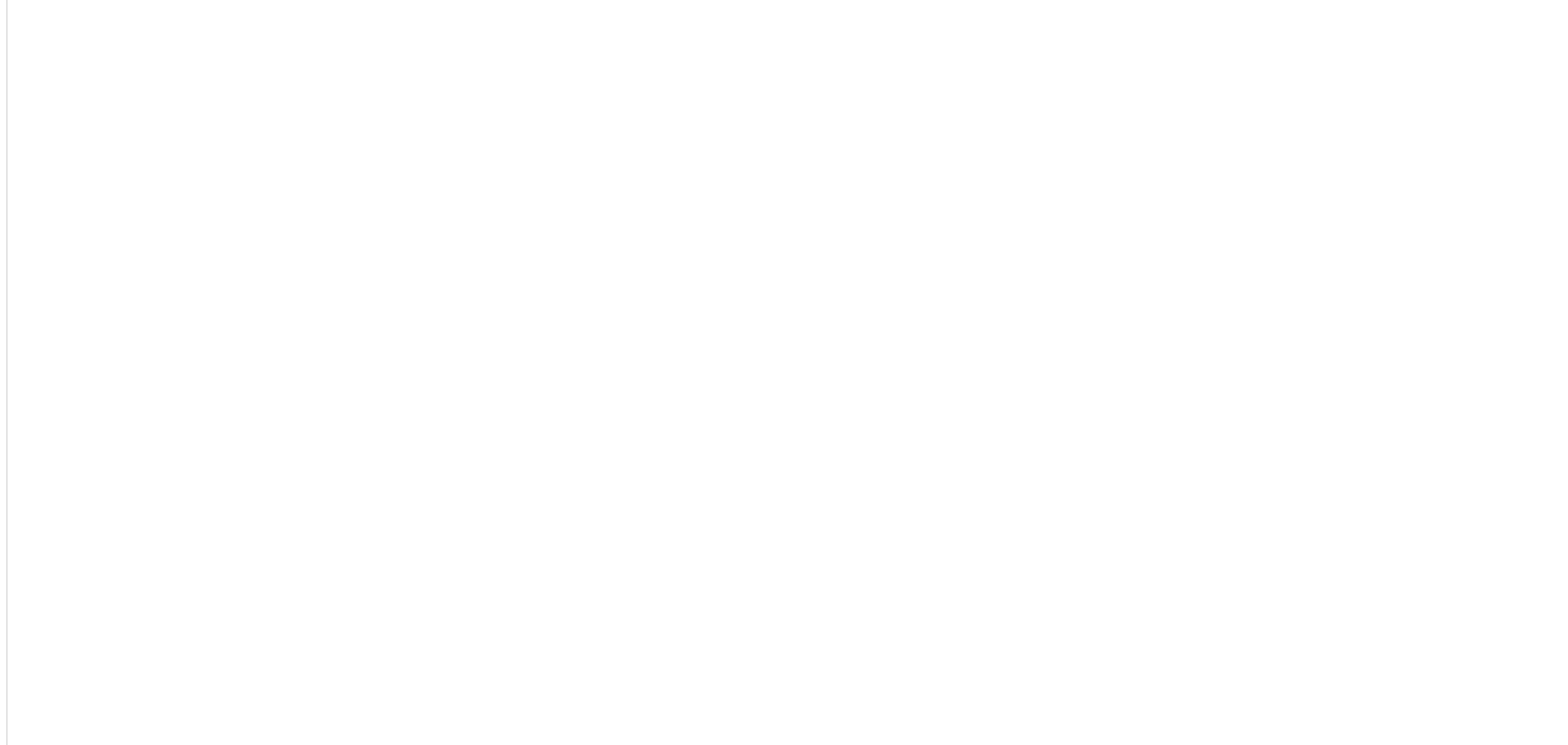
scroll to position [3669, 0]
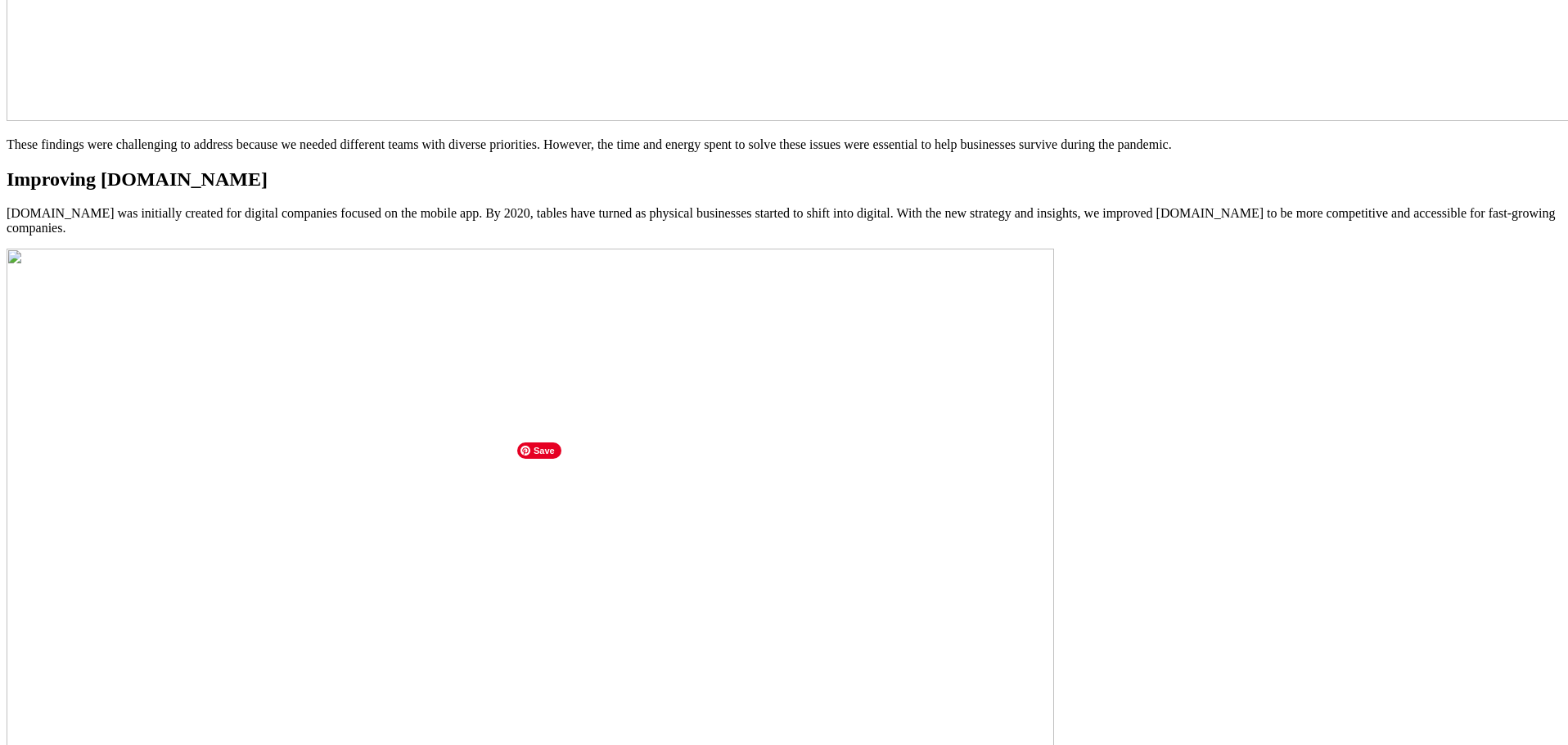
scroll to position [4324, 0]
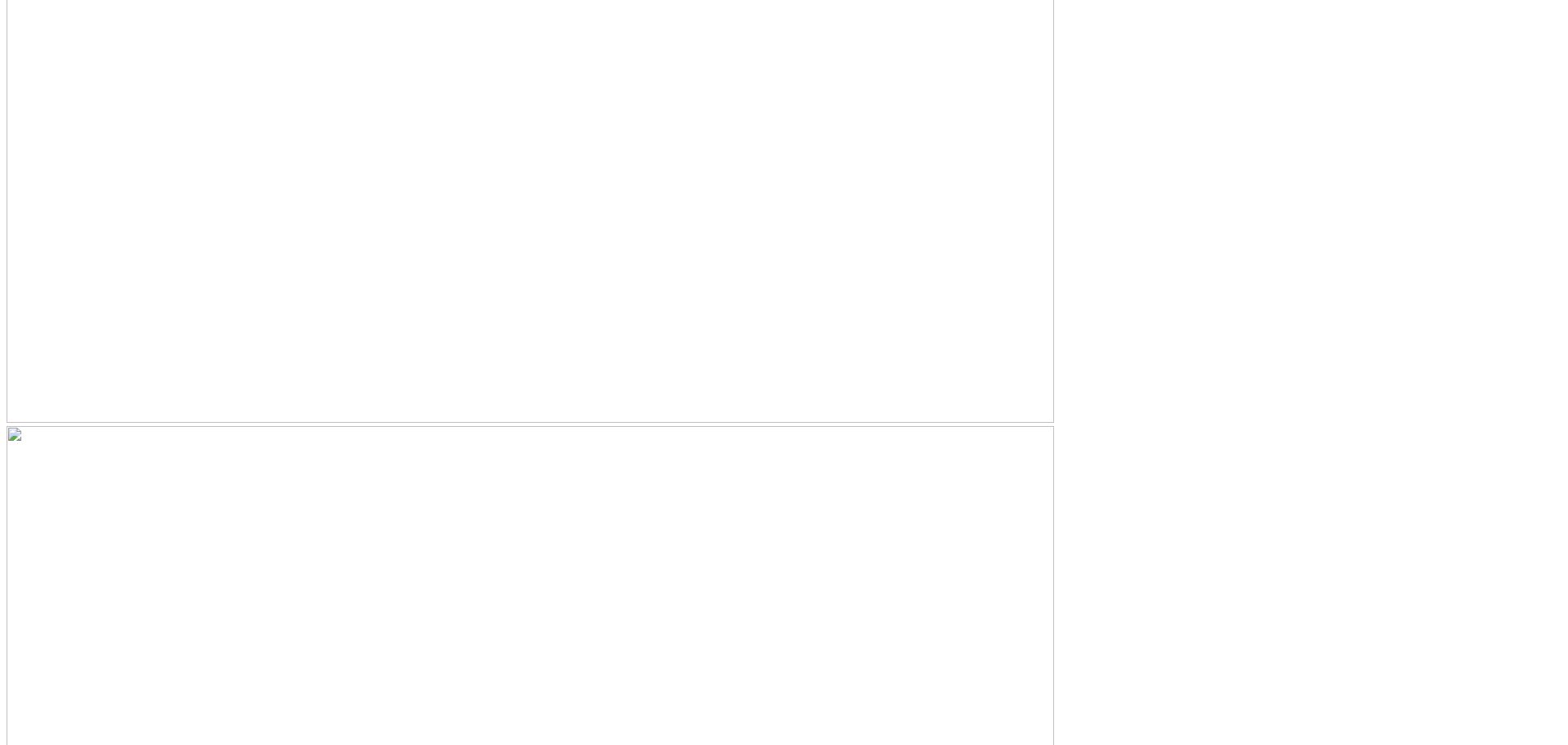
scroll to position [6451, 0]
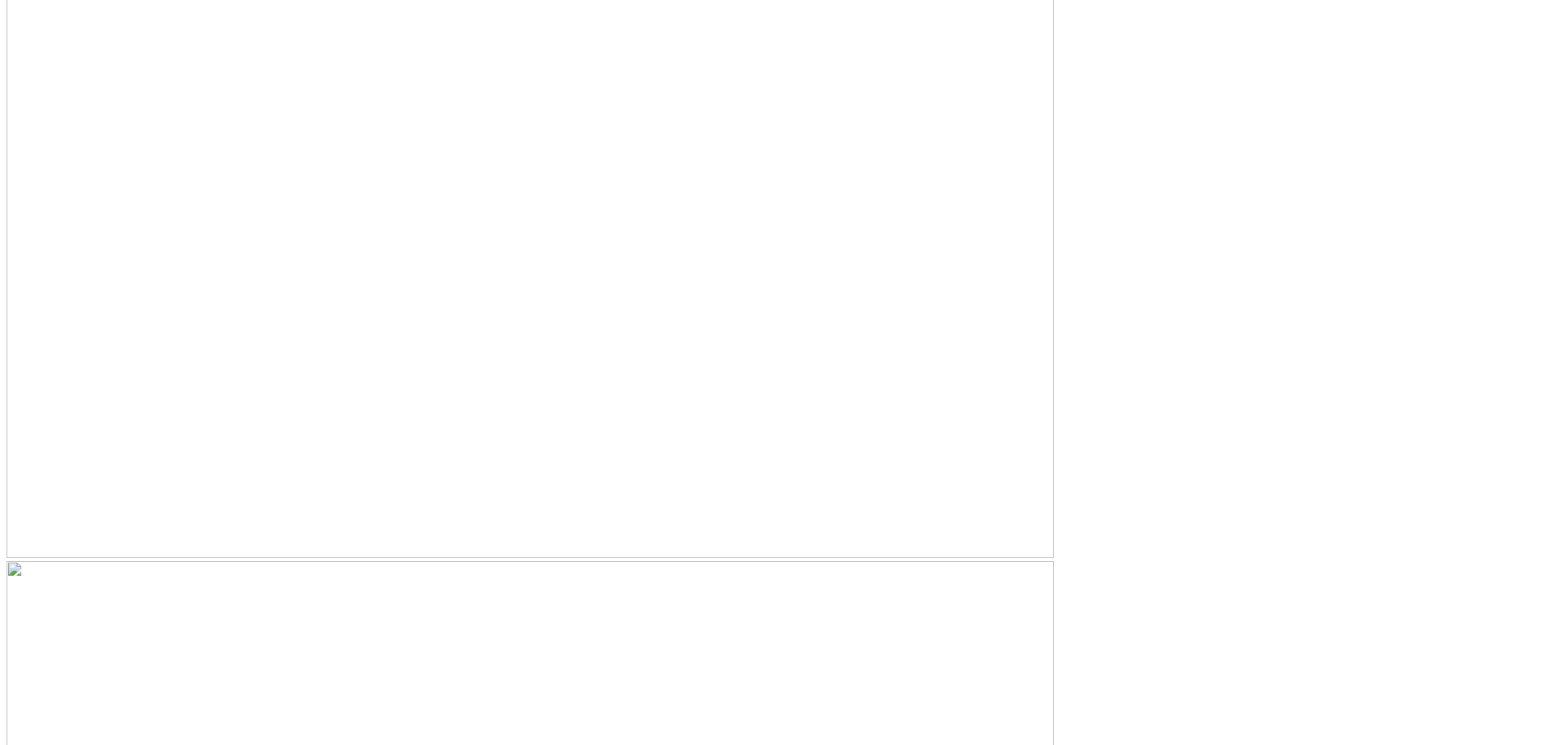
scroll to position [6451, 0]
click at [995, 585] on article "Link.me December 03, 2018 About Link.me is a payment link app created to help b…" at bounding box center [784, 84] width 1555 height 13037
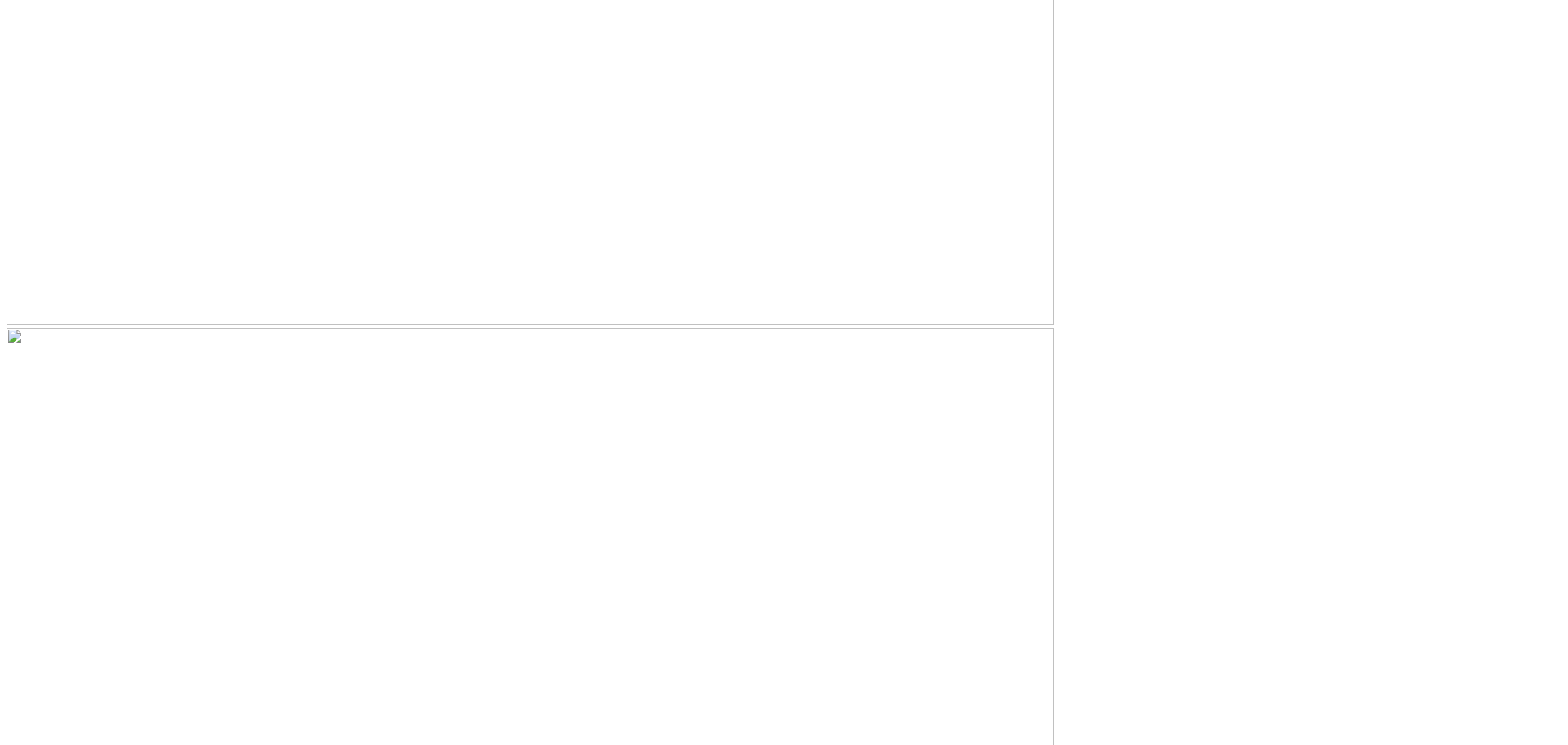
drag, startPoint x: 983, startPoint y: 511, endPoint x: 446, endPoint y: 451, distance: 540.3
click at [446, 451] on main "Link.me December 03, 2018 About Link.me is a payment link app created to help b…" at bounding box center [784, 84] width 1555 height 13037
click at [438, 479] on main "Link.me December 03, 2018 About Link.me is a payment link app created to help b…" at bounding box center [784, 84] width 1555 height 13037
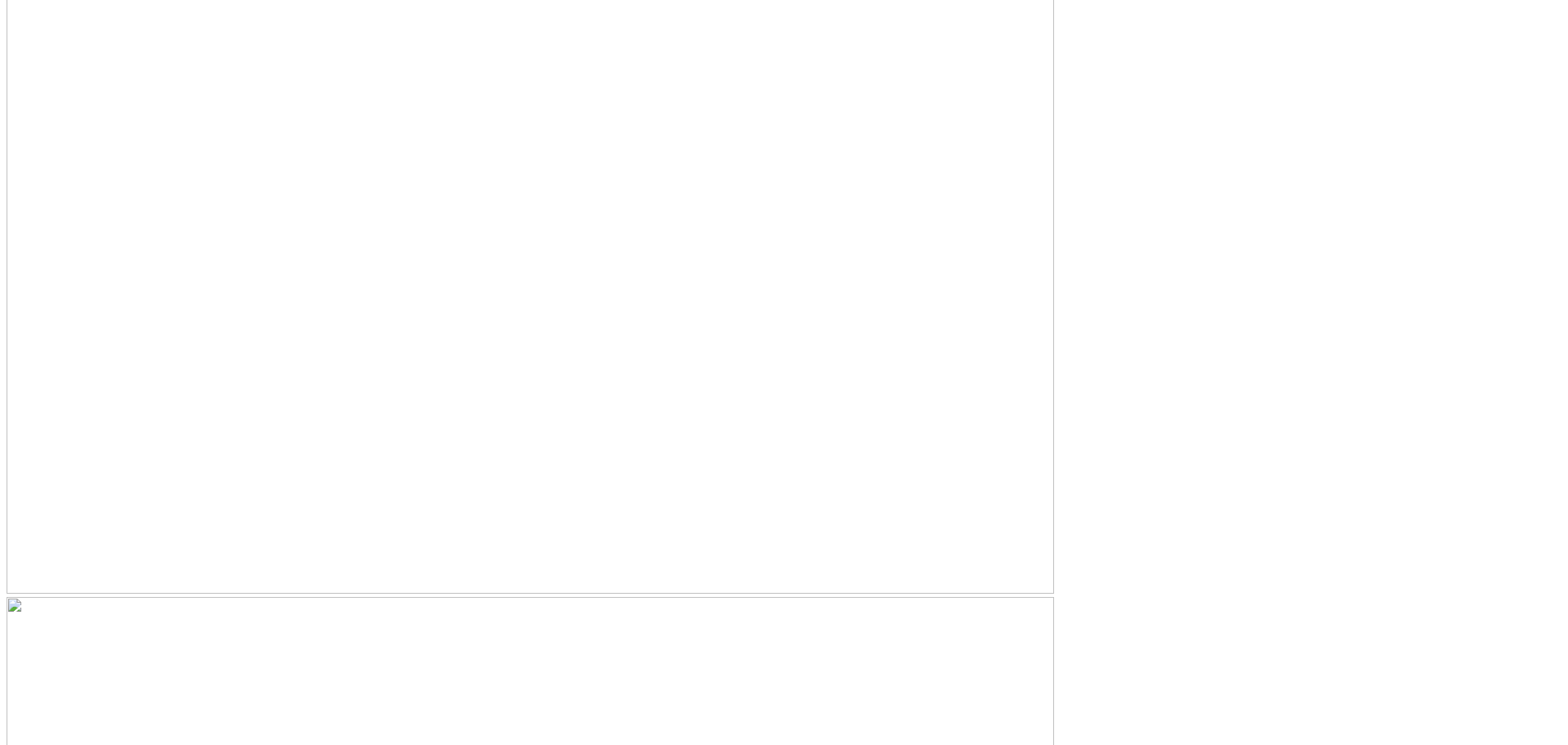
scroll to position [4651, 0]
drag, startPoint x: 972, startPoint y: 564, endPoint x: 507, endPoint y: 506, distance: 468.6
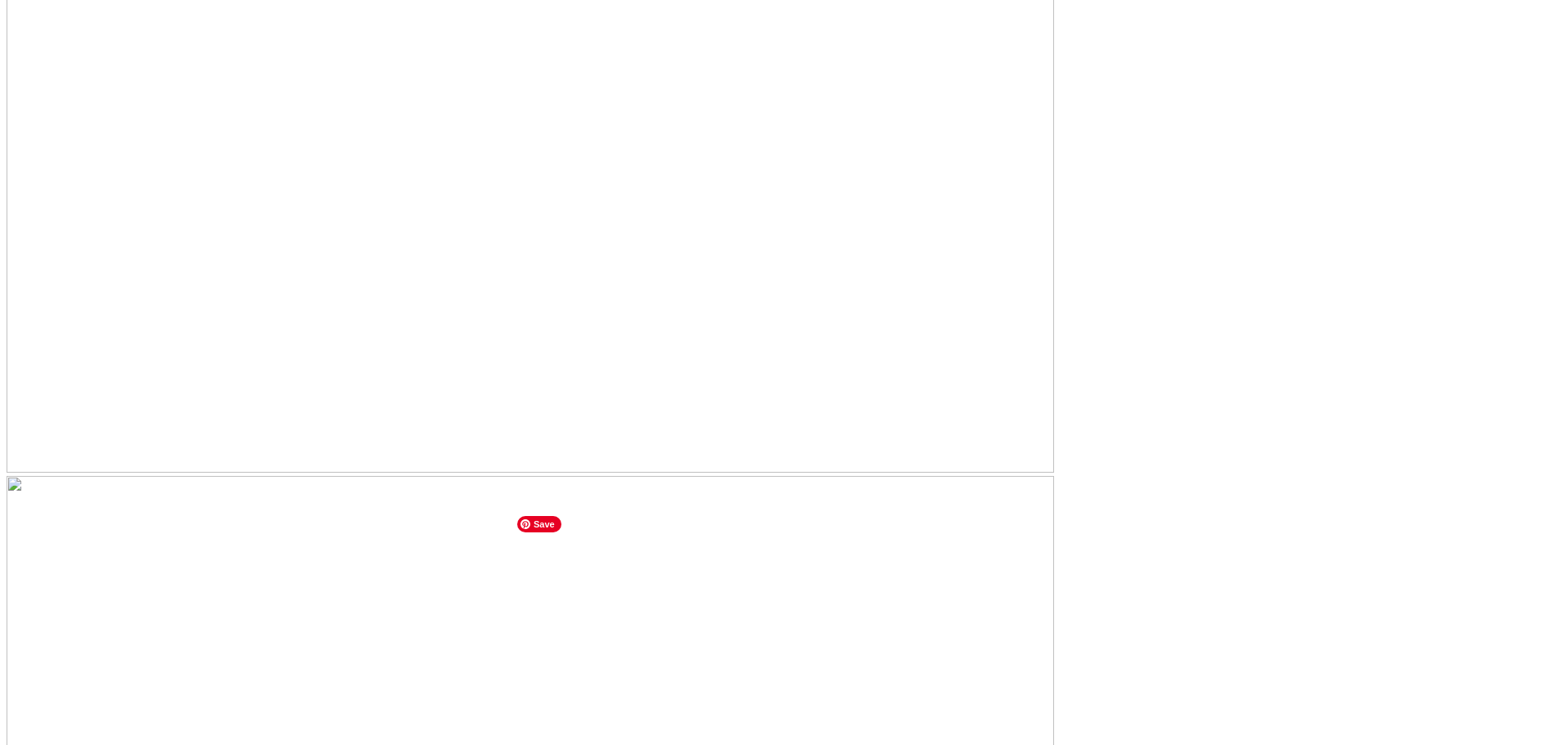
scroll to position [4757, 0]
